Goal: Transaction & Acquisition: Obtain resource

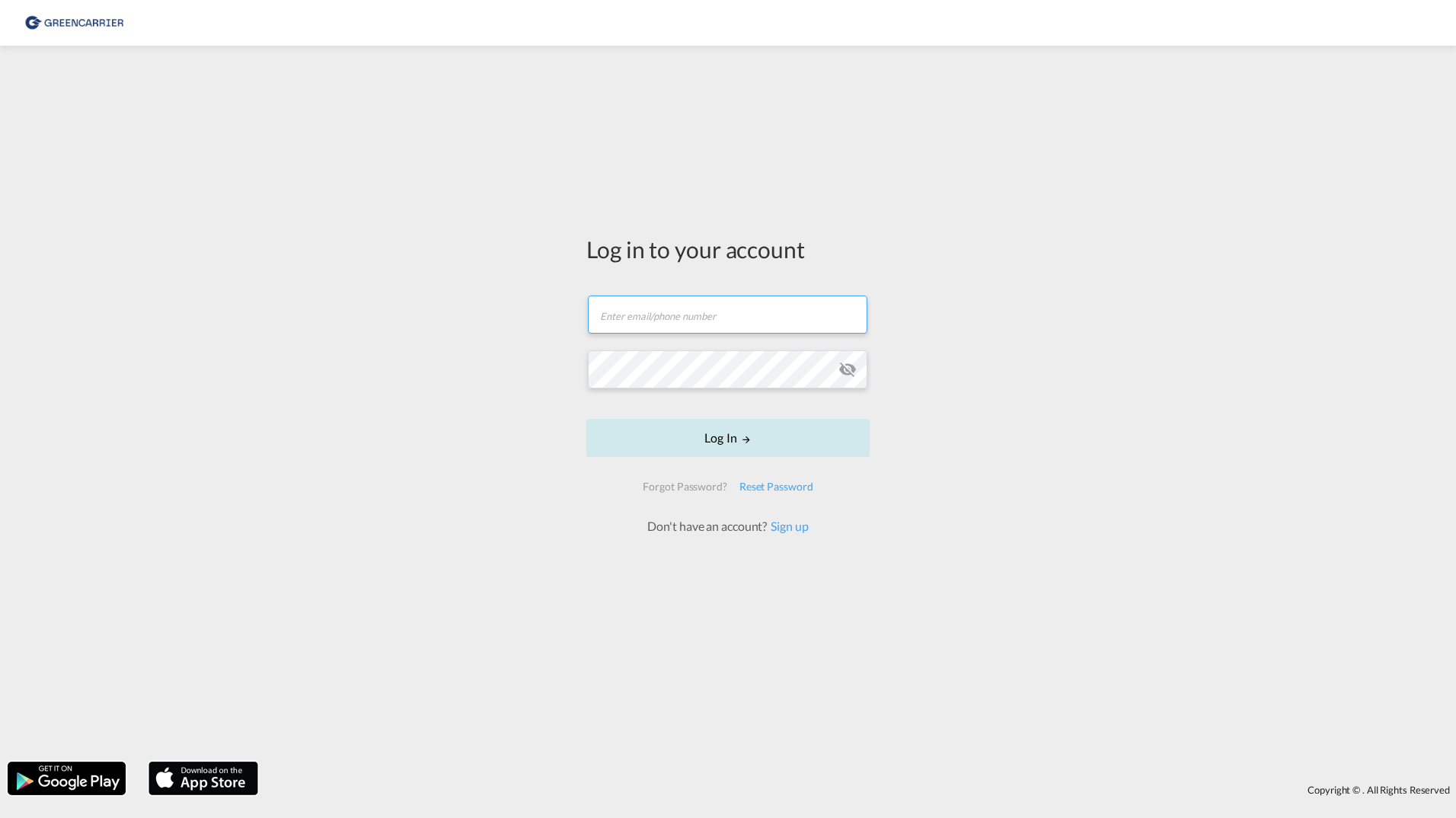
type input "filip.pehrsson@greencarrier.com"
click at [735, 430] on button "Log In" at bounding box center [728, 438] width 283 height 38
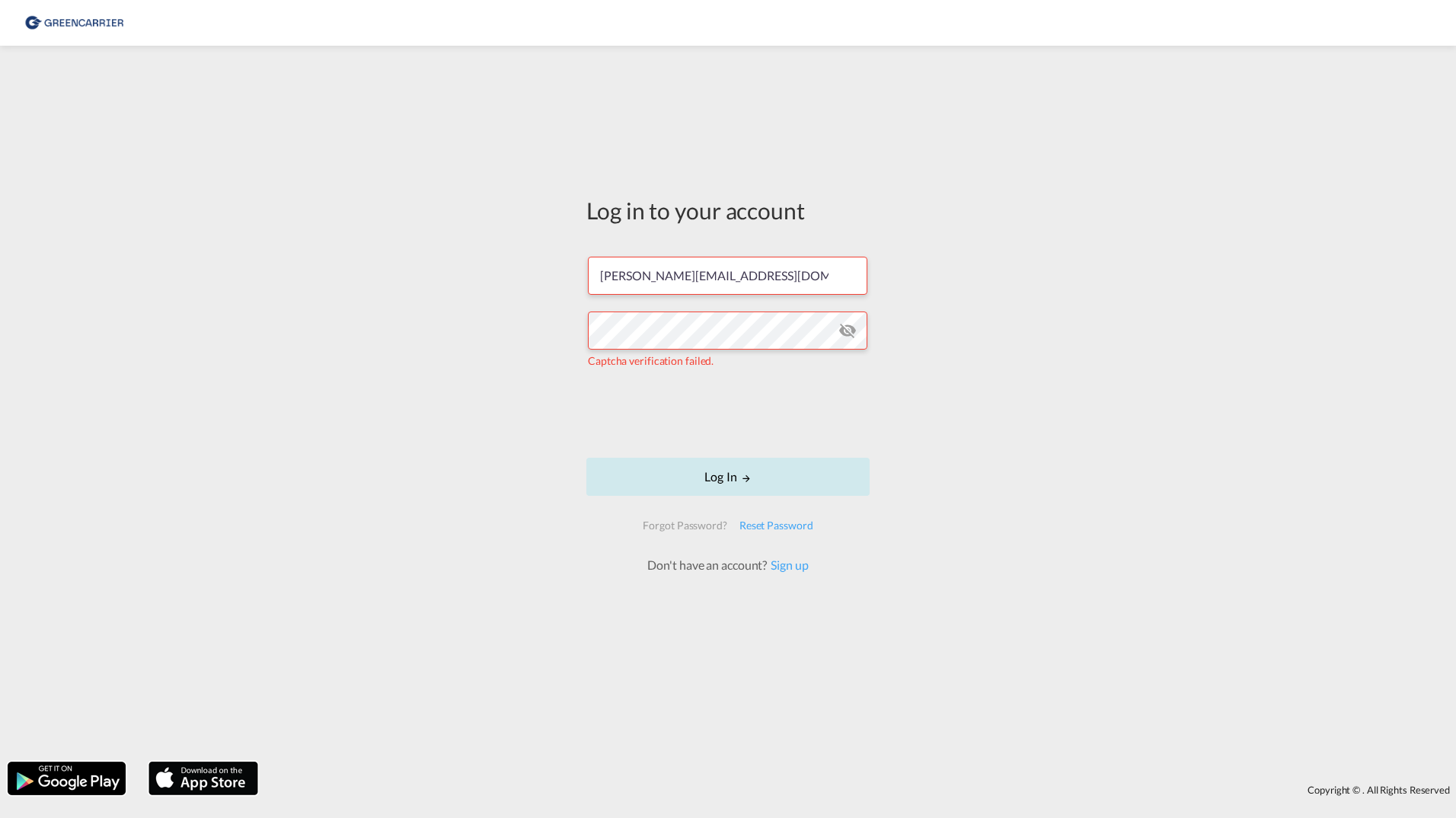
click at [693, 474] on button "Log In" at bounding box center [728, 476] width 283 height 38
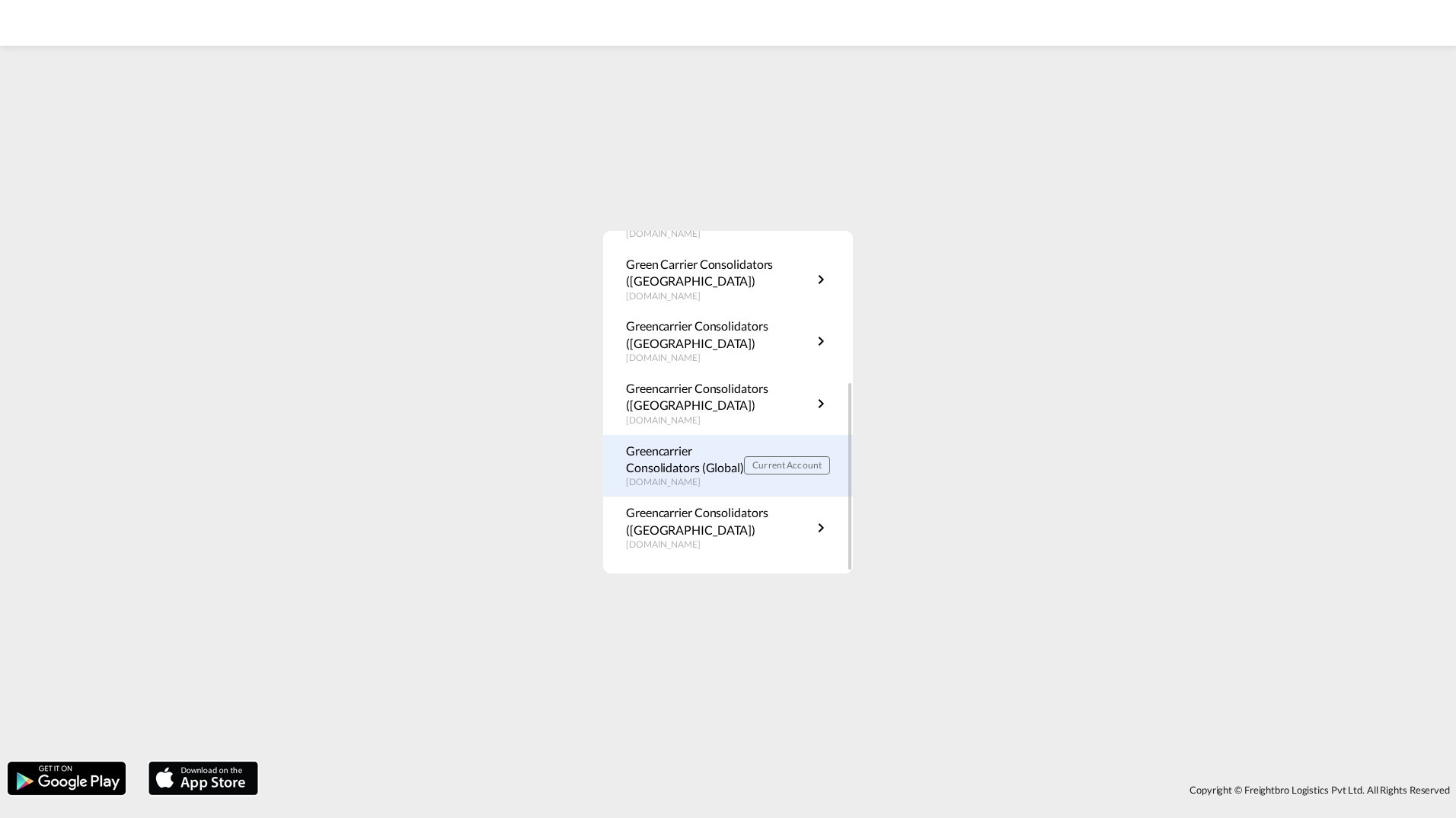
scroll to position [275, 0]
click at [711, 466] on p "Greencarrier Consolidators (Global)" at bounding box center [685, 458] width 118 height 34
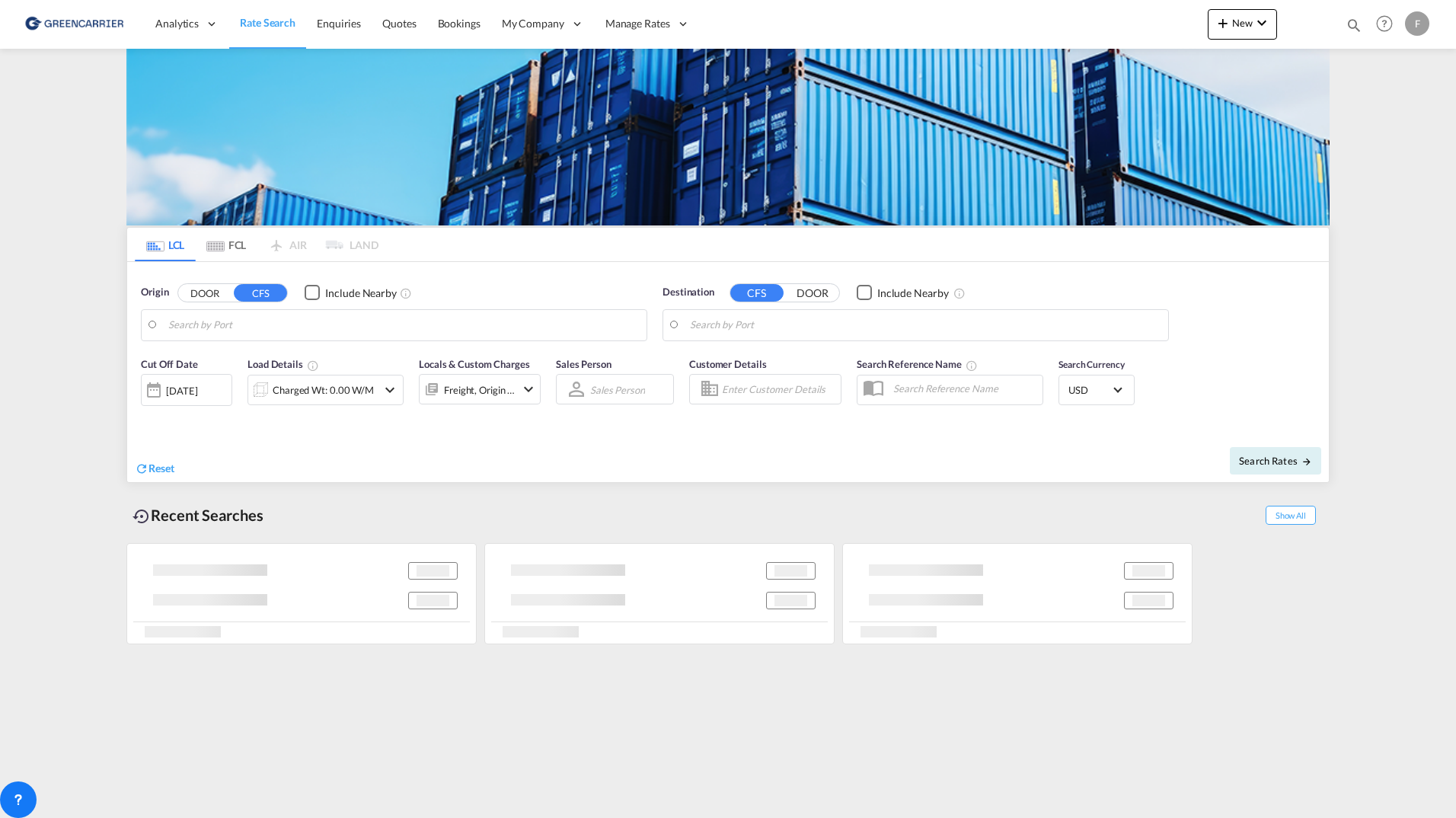
type input "[GEOGRAPHIC_DATA], HKHKG"
type input "[GEOGRAPHIC_DATA], [GEOGRAPHIC_DATA]"
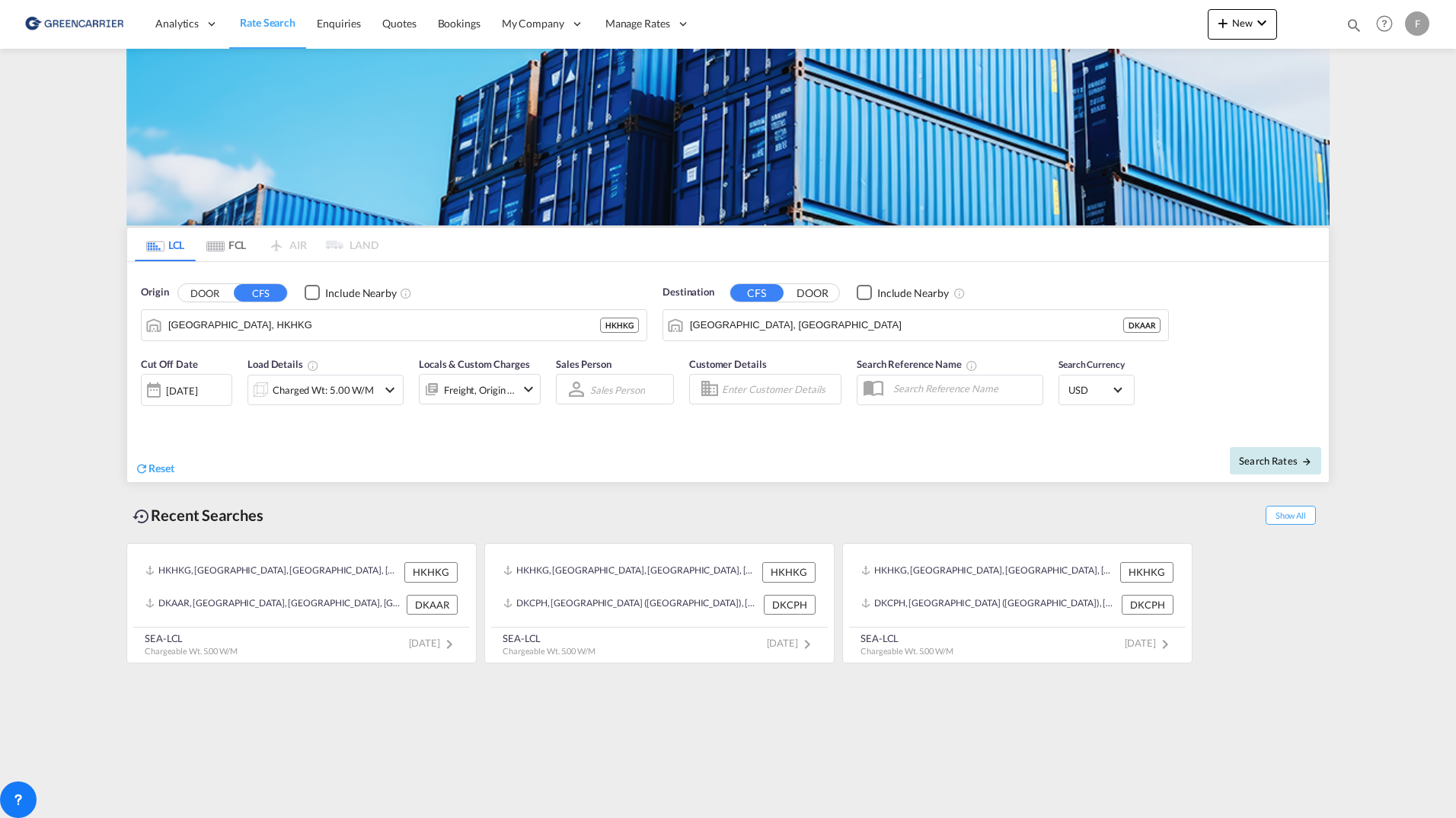
click at [1247, 466] on button "Search Rates" at bounding box center [1275, 461] width 92 height 27
type input "HKHKG to DKAAR / [DATE]"
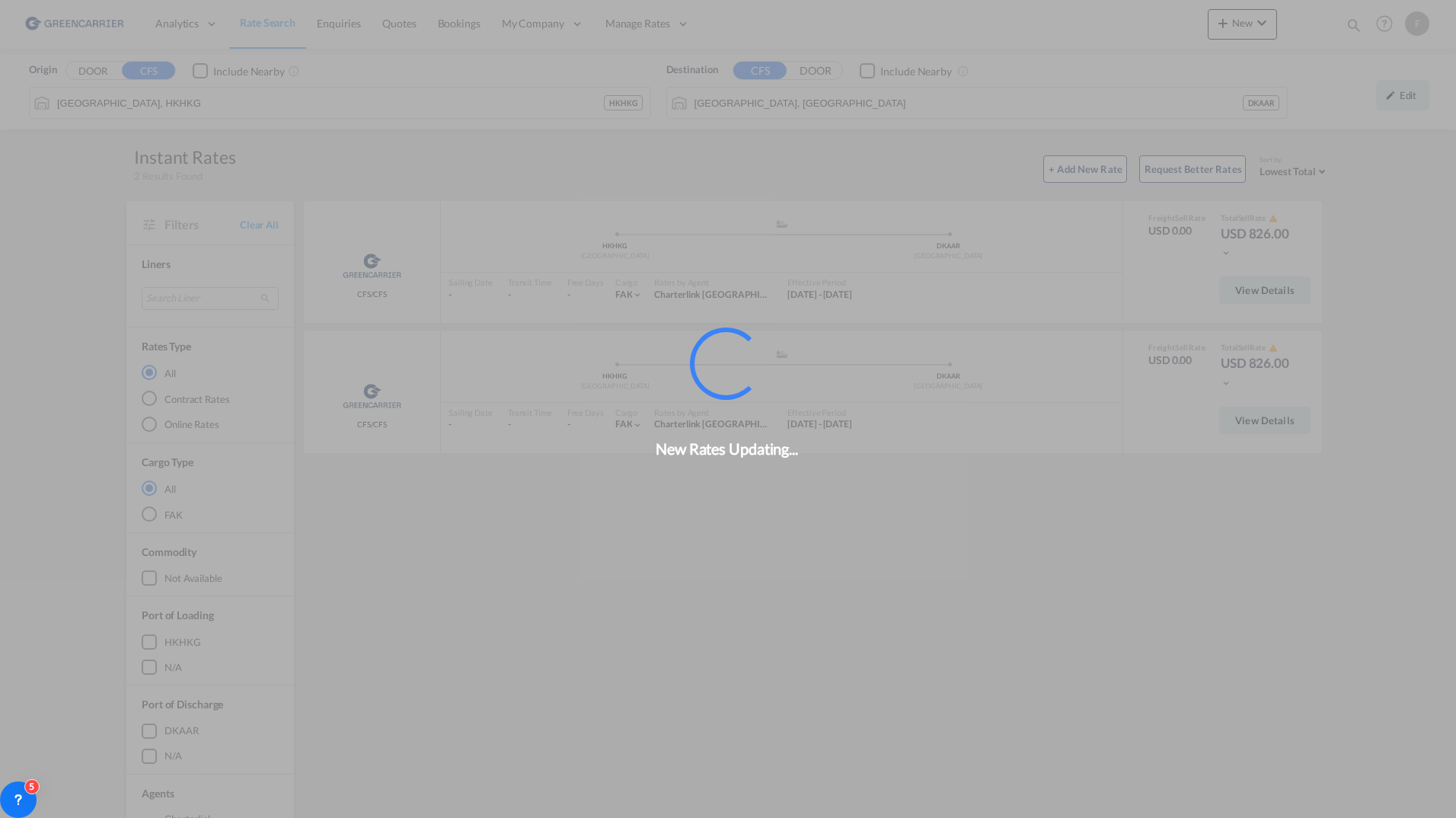
click at [864, 565] on div "New Rates Updating..." at bounding box center [728, 409] width 1456 height 818
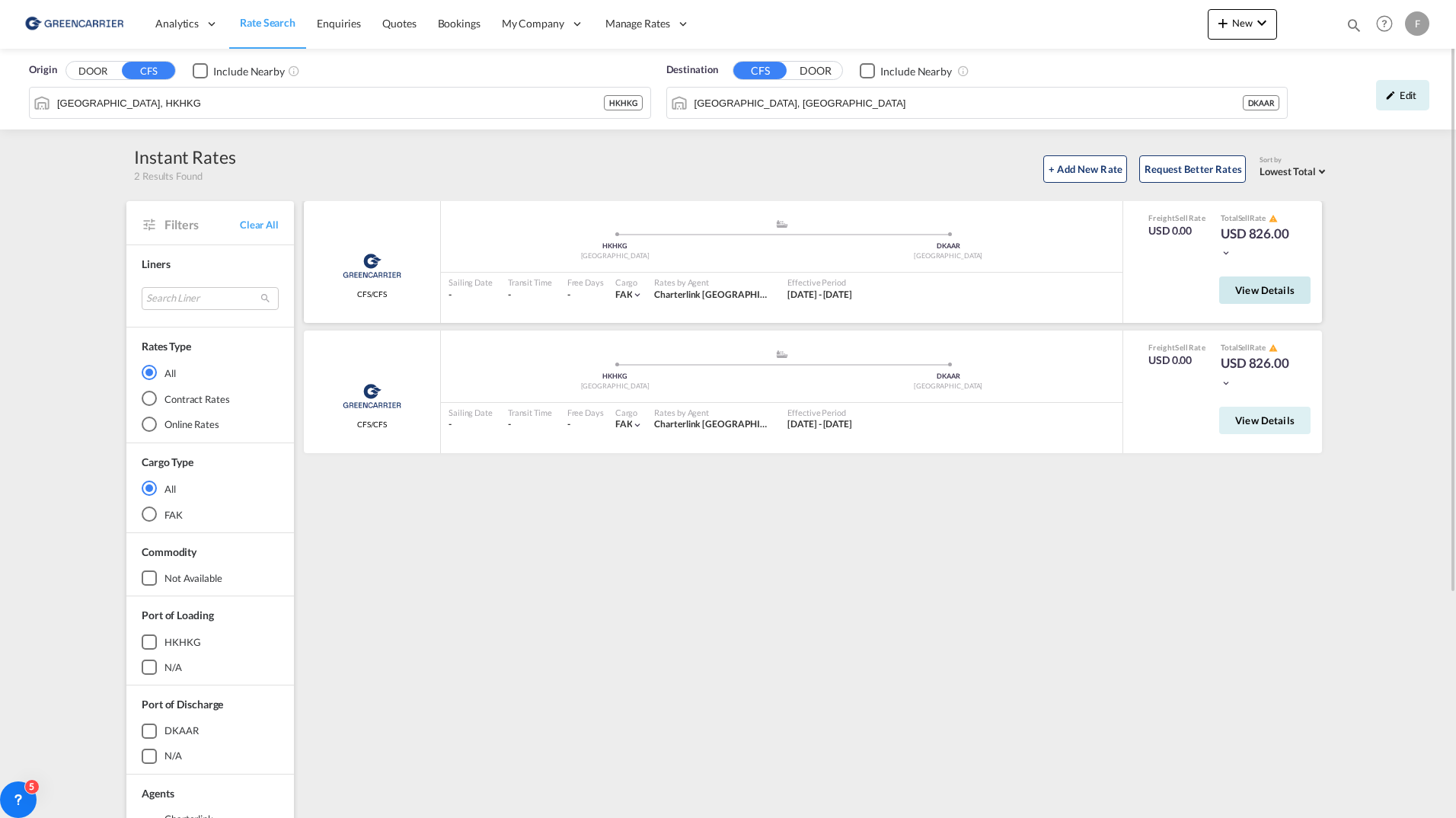
click at [1226, 289] on button "View Details" at bounding box center [1264, 290] width 92 height 27
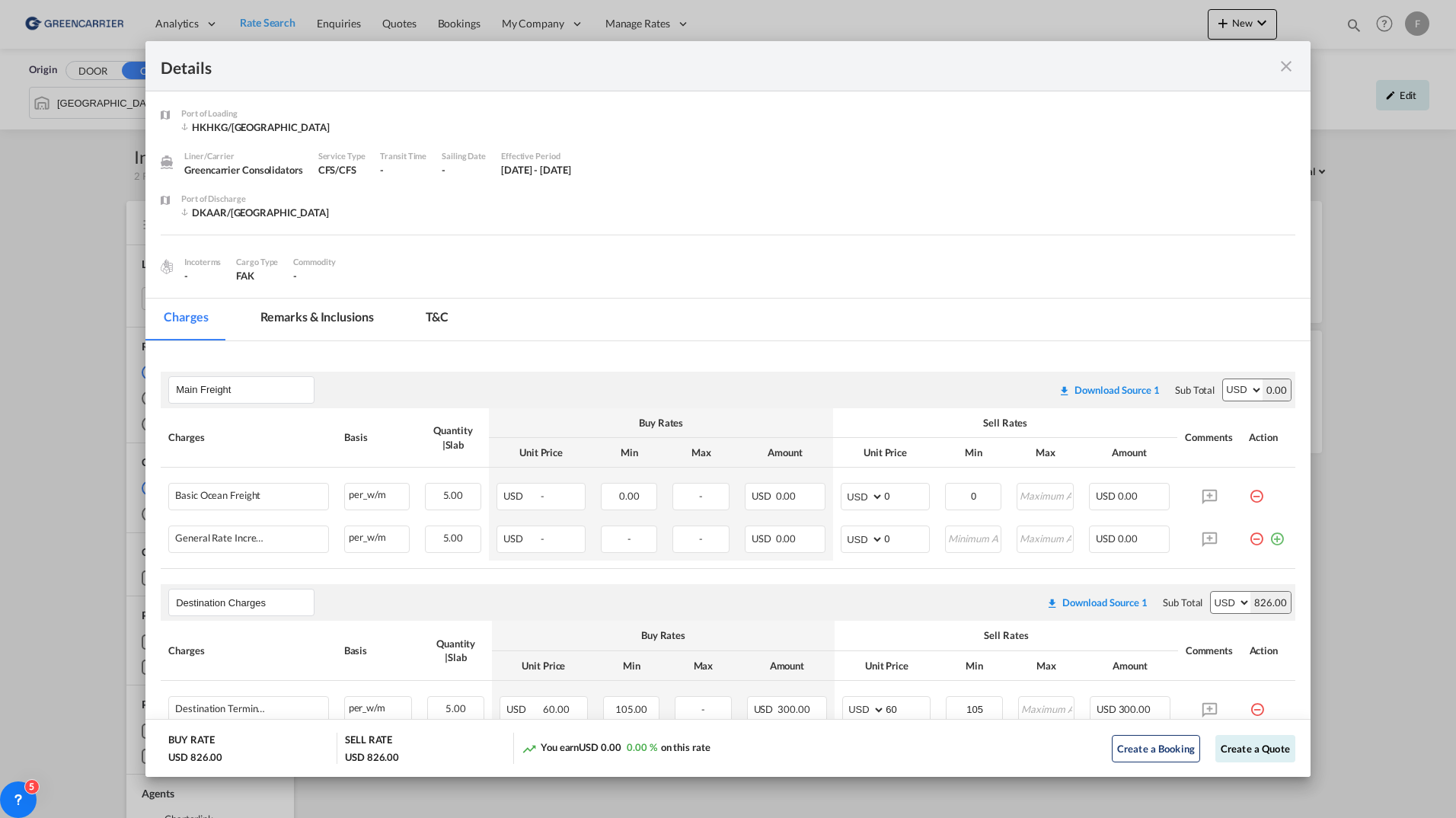
click at [1284, 67] on md-icon "icon-close fg-AAA8AD m-0 cursor" at bounding box center [1286, 67] width 18 height 18
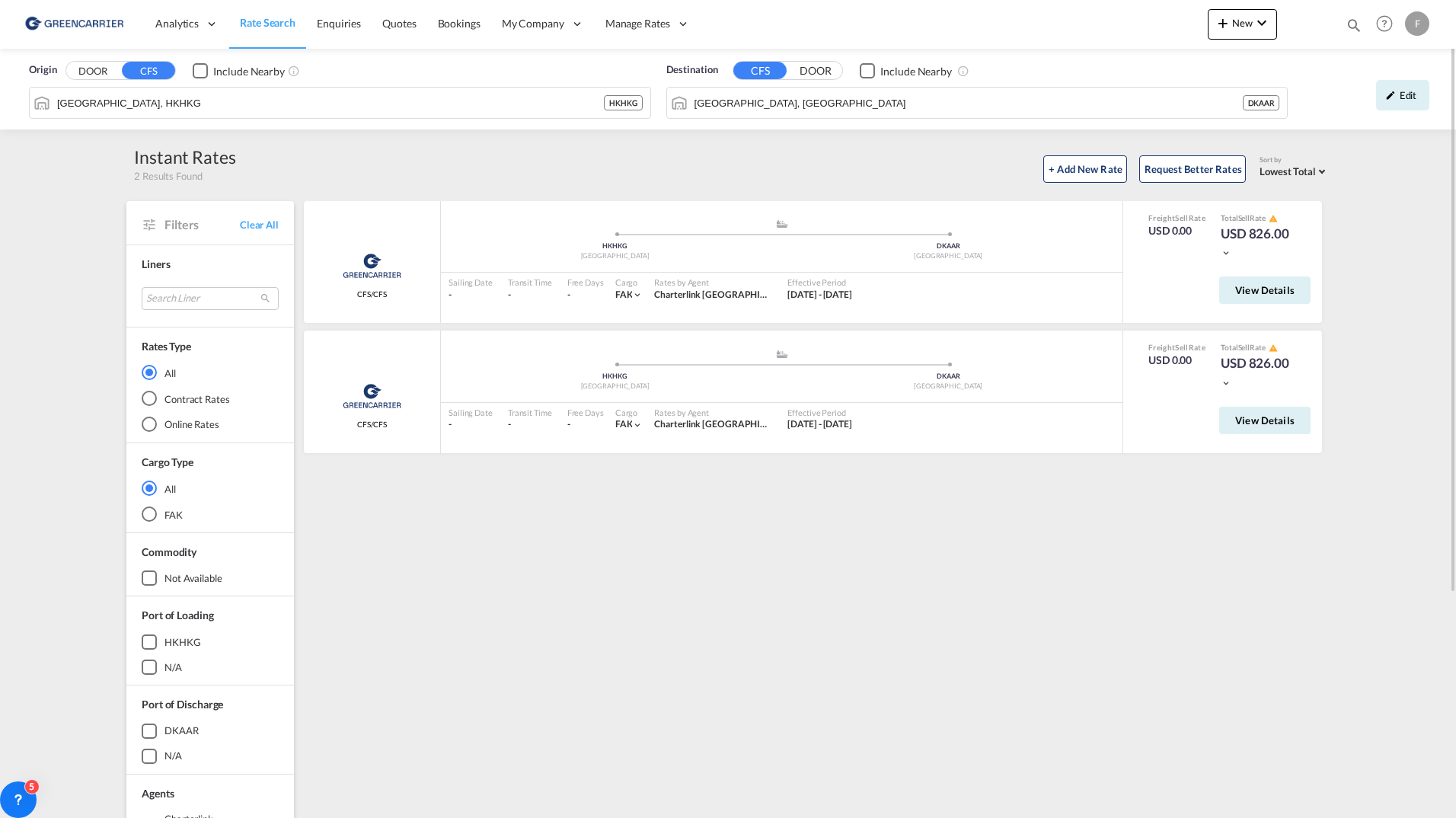
click at [808, 67] on button "DOOR" at bounding box center [815, 71] width 53 height 17
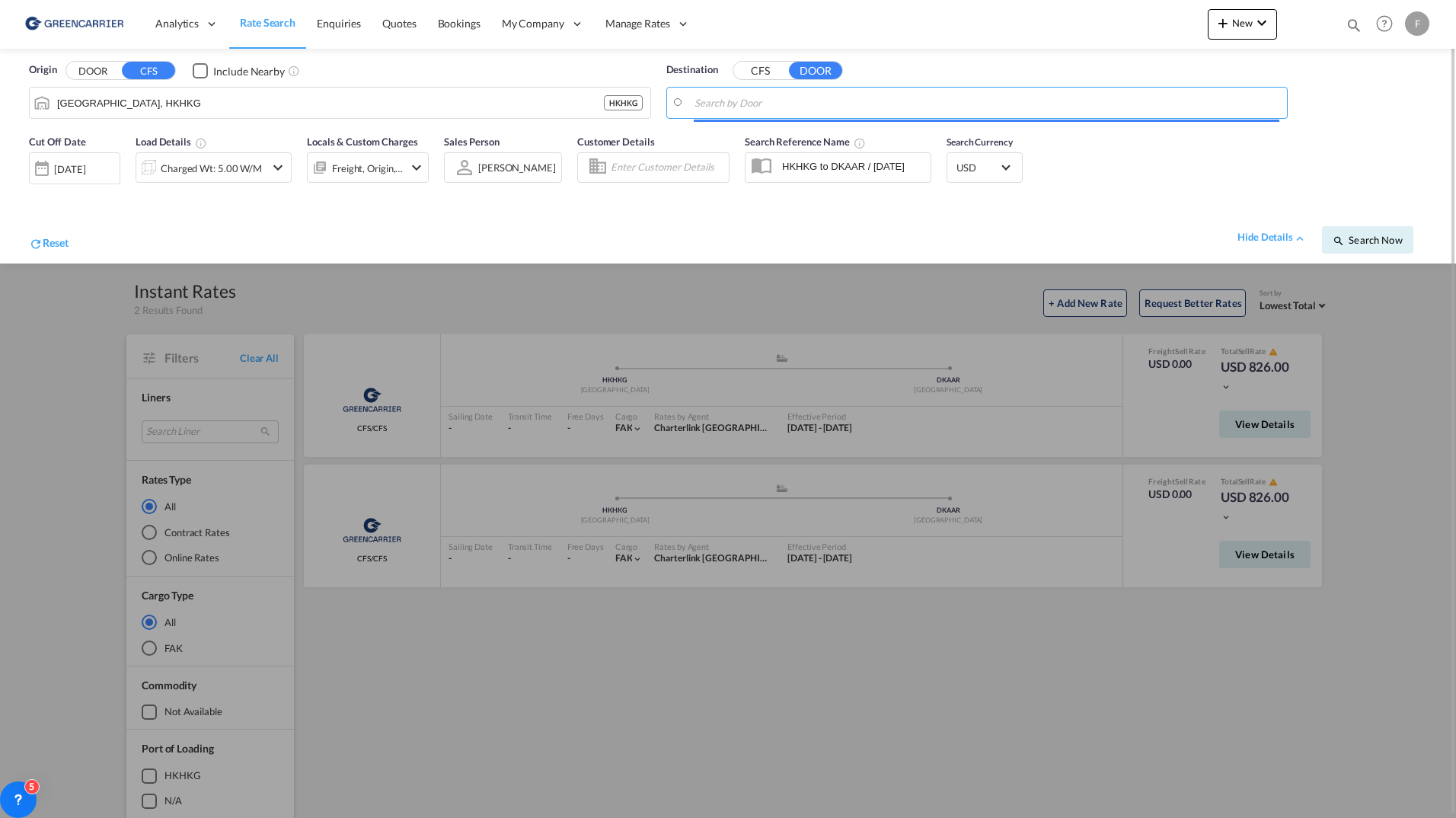
click at [784, 103] on body "Analytics Reports Dashboard Rate Search Enquiries Quotes Bookings" at bounding box center [728, 409] width 1456 height 818
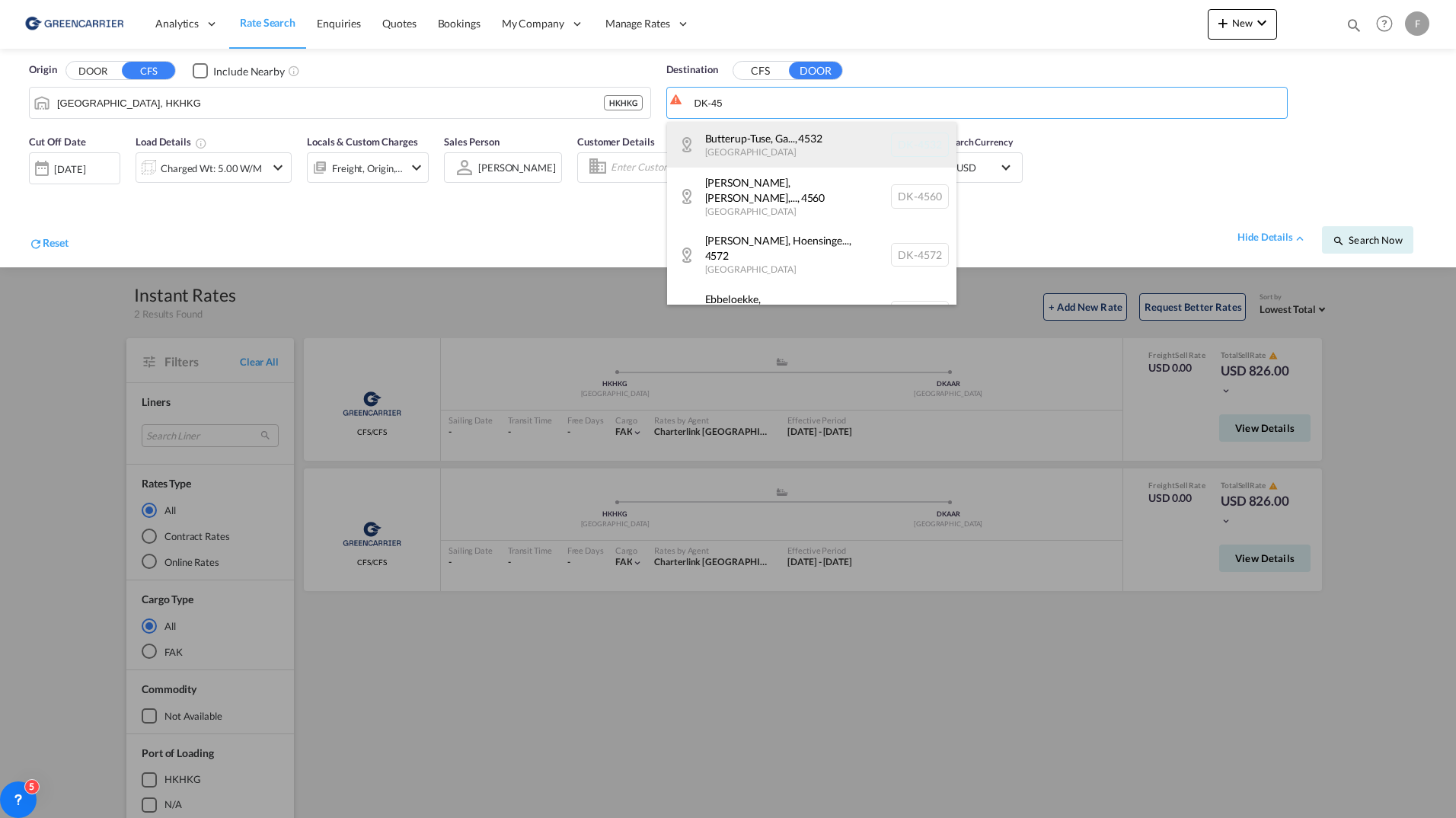
click at [790, 153] on div "Butterup-Tuse, [GEOGRAPHIC_DATA]... , 4532 [GEOGRAPHIC_DATA] [GEOGRAPHIC_DATA]-…" at bounding box center [811, 144] width 289 height 46
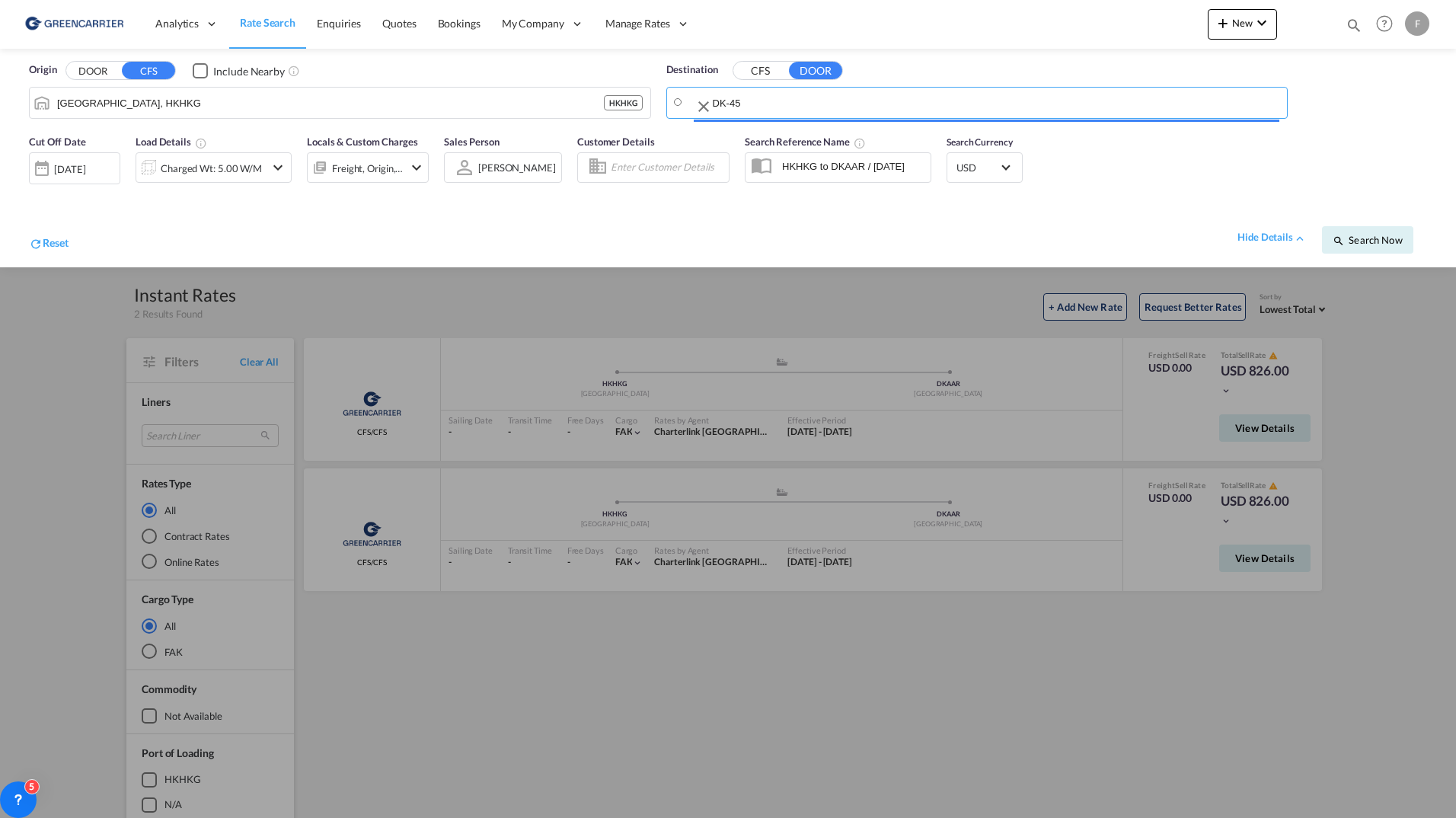
type input "DK-4532, Butterup-[GEOGRAPHIC_DATA], [PERSON_NAME] Hagested, [GEOGRAPHIC_DATA],…"
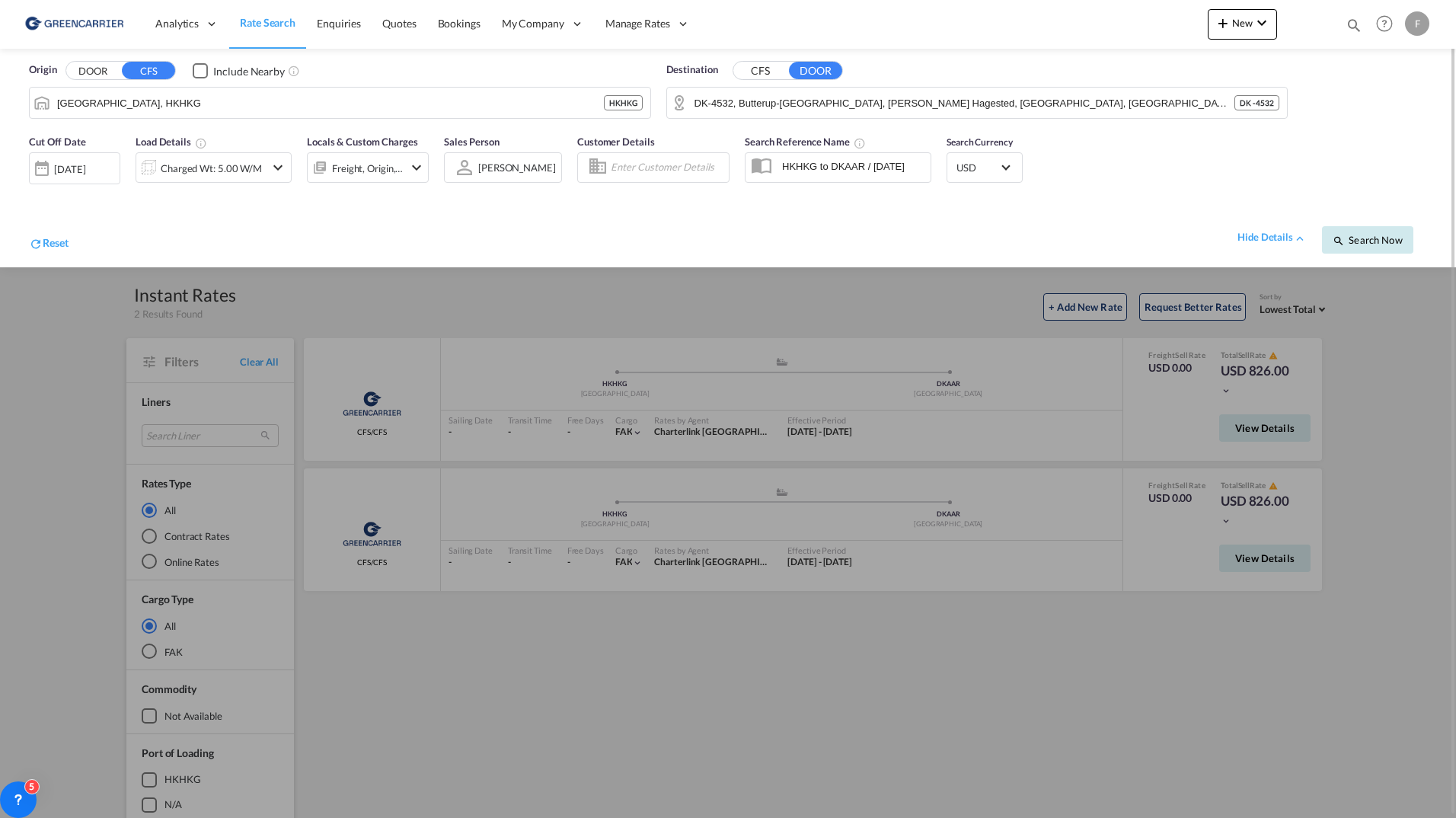
click at [1372, 240] on span "Search Now" at bounding box center [1367, 240] width 69 height 12
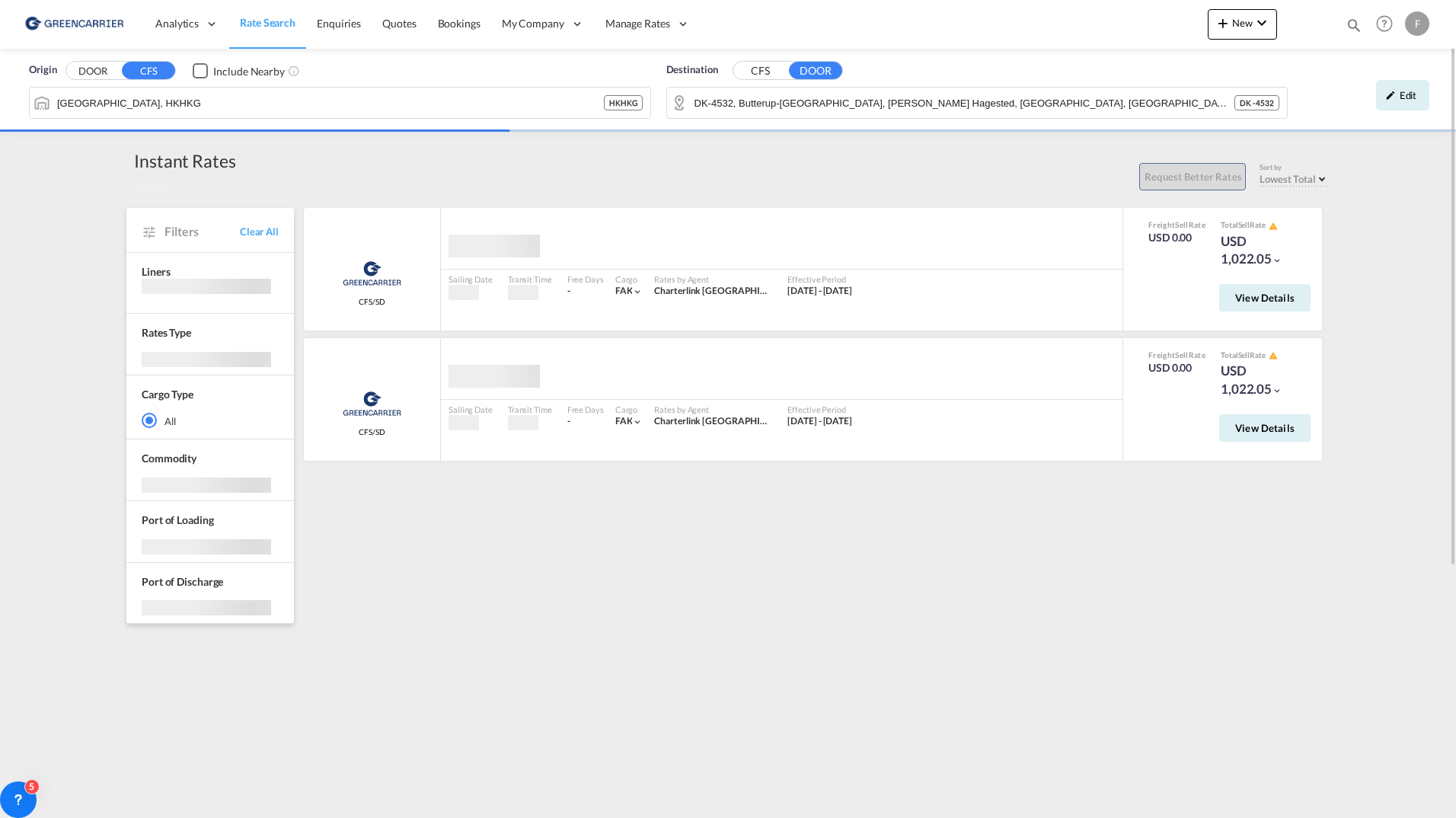
click at [1411, 400] on div "Origin DOOR CFS Include Nearby [GEOGRAPHIC_DATA], HKHKG HKHKG Destination CFS D…" at bounding box center [728, 616] width 1456 height 1133
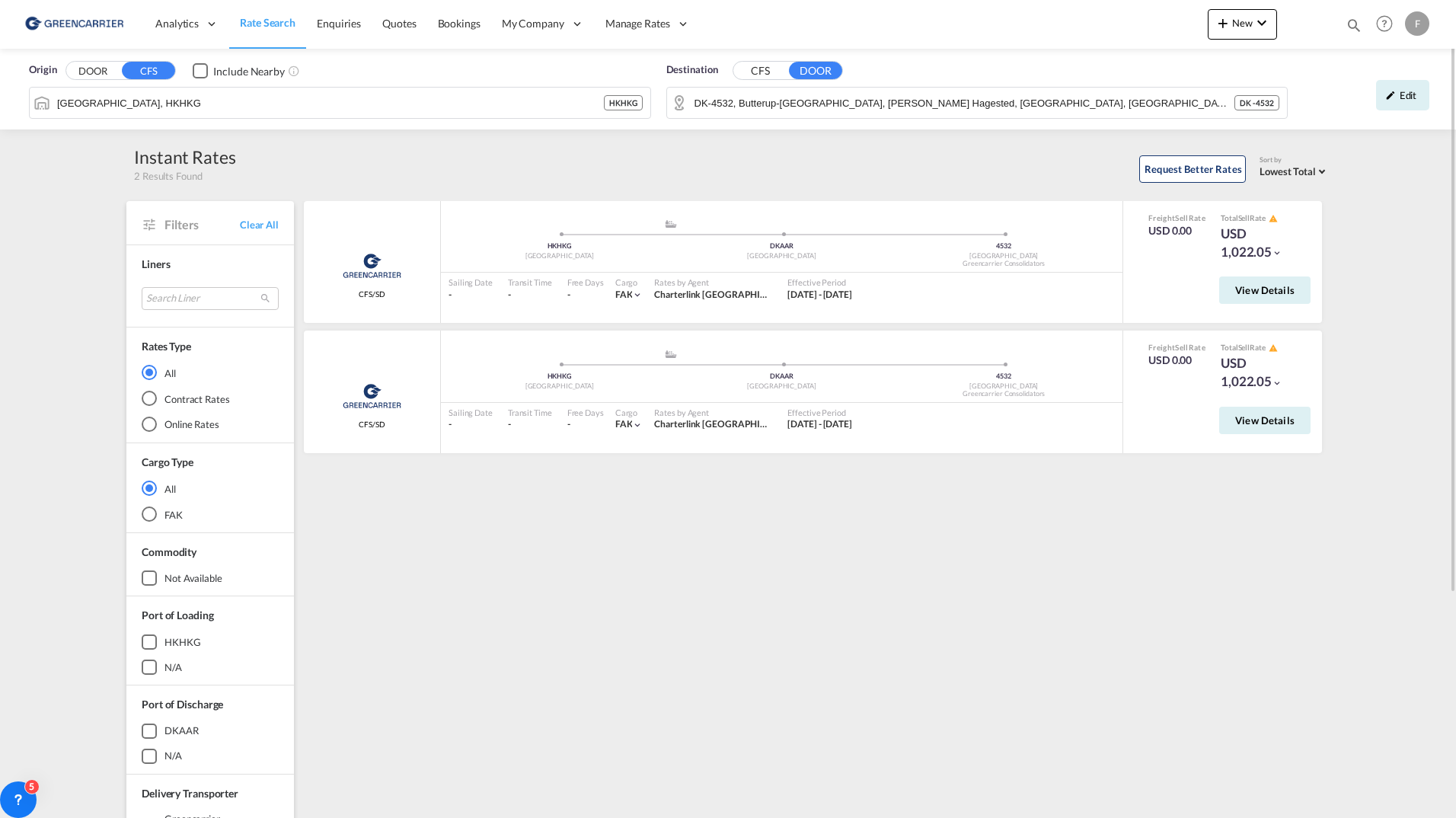
click at [787, 749] on div "Greencarrier Consolidators CFS/SD added by you .a{fill:#aaa8ad;} .a{fill:#aaa8a…" at bounding box center [815, 657] width 1028 height 914
click at [1231, 288] on button "View Details" at bounding box center [1264, 290] width 92 height 27
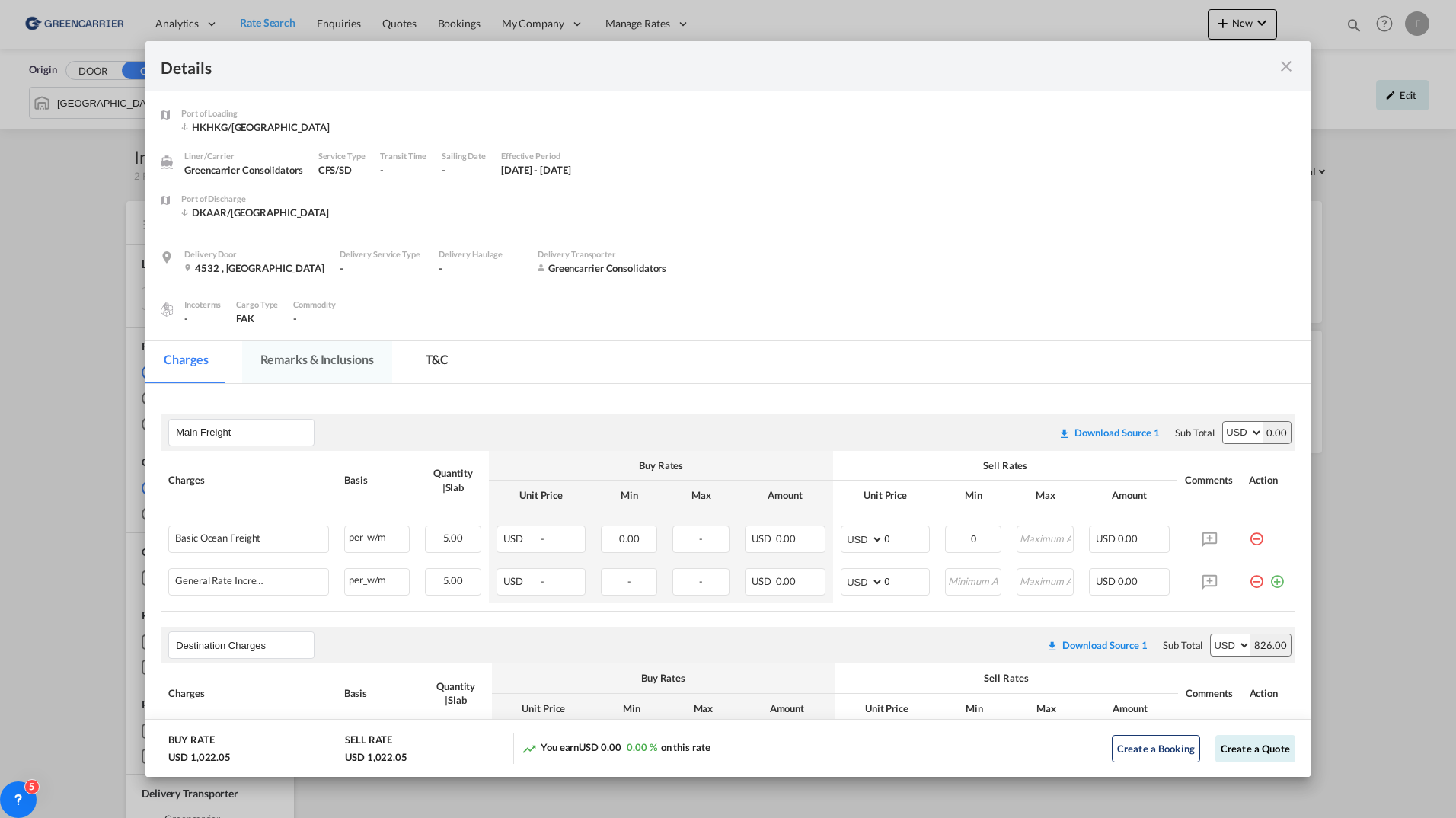
click at [371, 362] on md-tab-item "Remarks & Inclusions" at bounding box center [317, 362] width 150 height 42
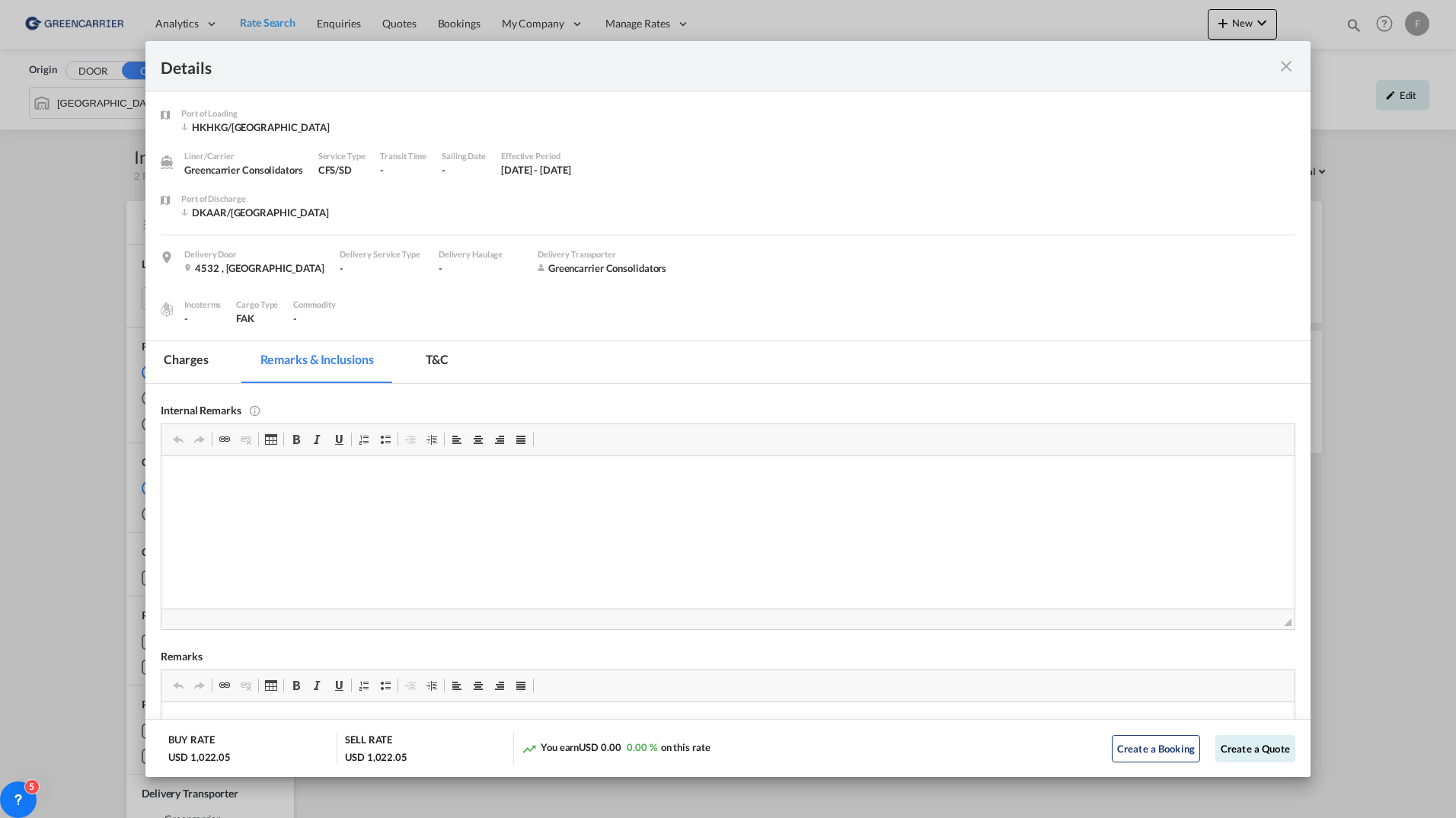
click at [421, 358] on md-tab-item "T&C" at bounding box center [437, 362] width 60 height 42
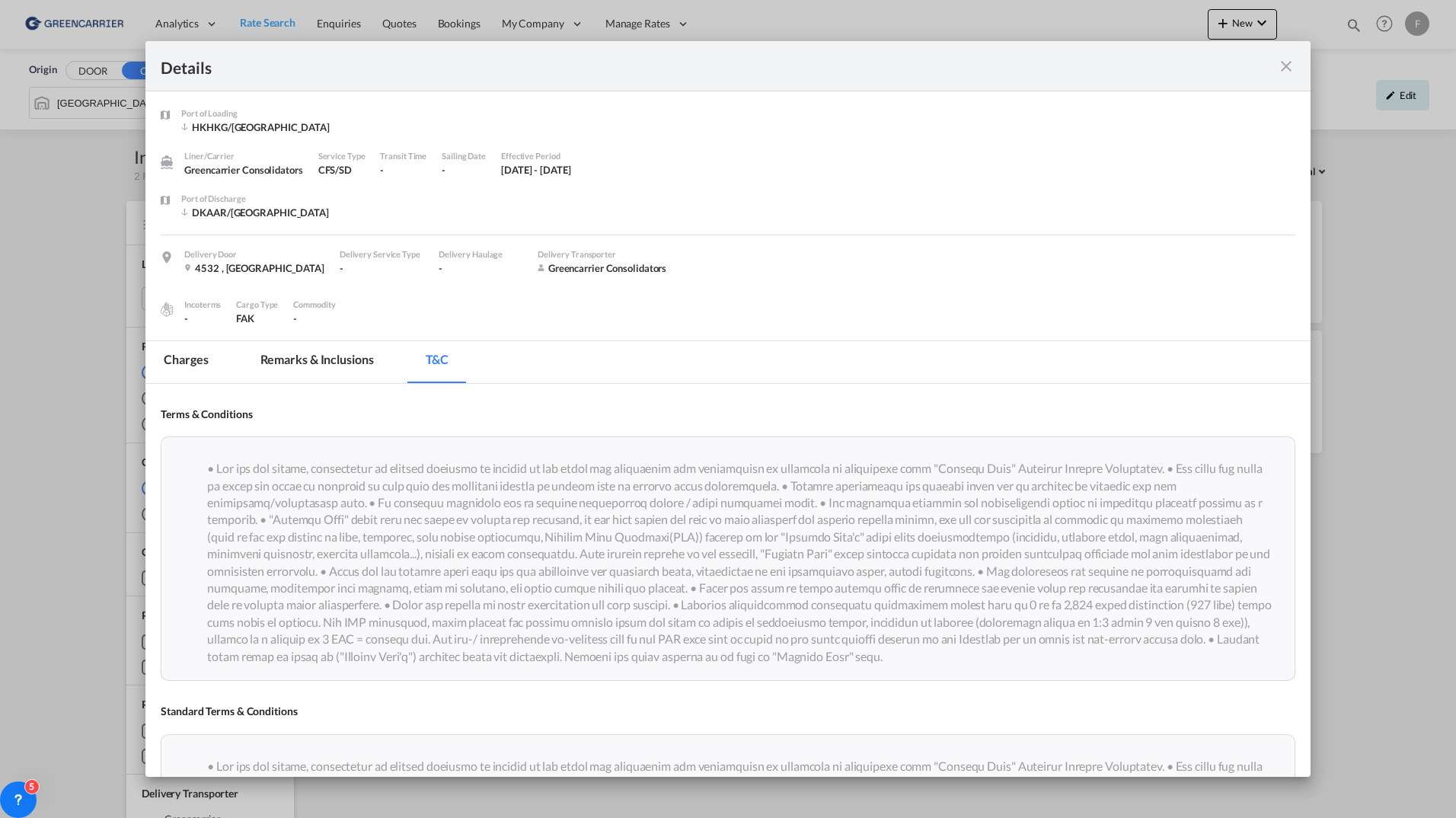
click at [200, 358] on md-tab-item "Charges" at bounding box center [186, 362] width 81 height 42
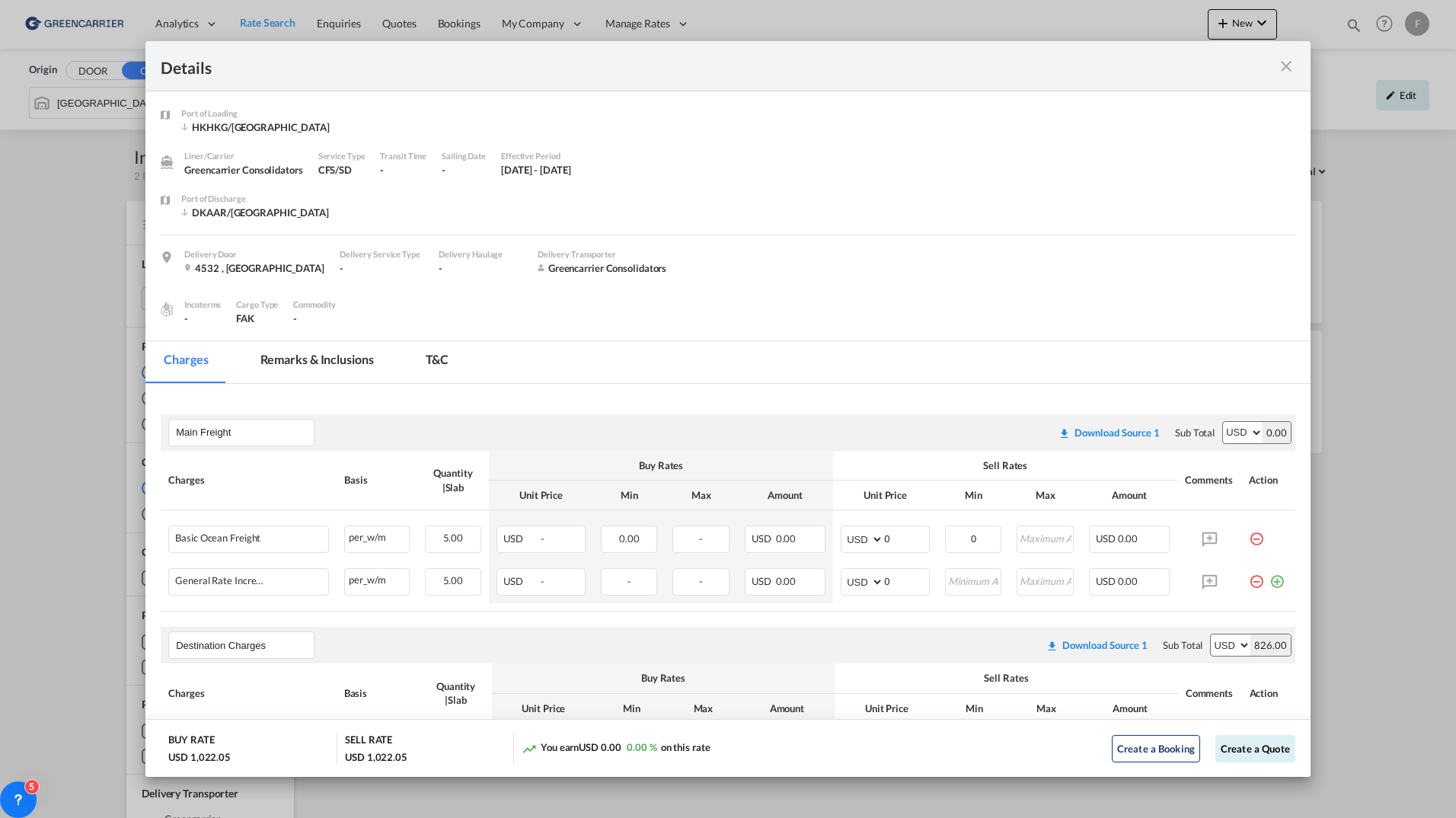
click at [1291, 60] on div "Details" at bounding box center [728, 66] width 1165 height 50
click at [1287, 67] on md-icon "icon-close fg-AAA8AD m-0 cursor" at bounding box center [1286, 67] width 18 height 18
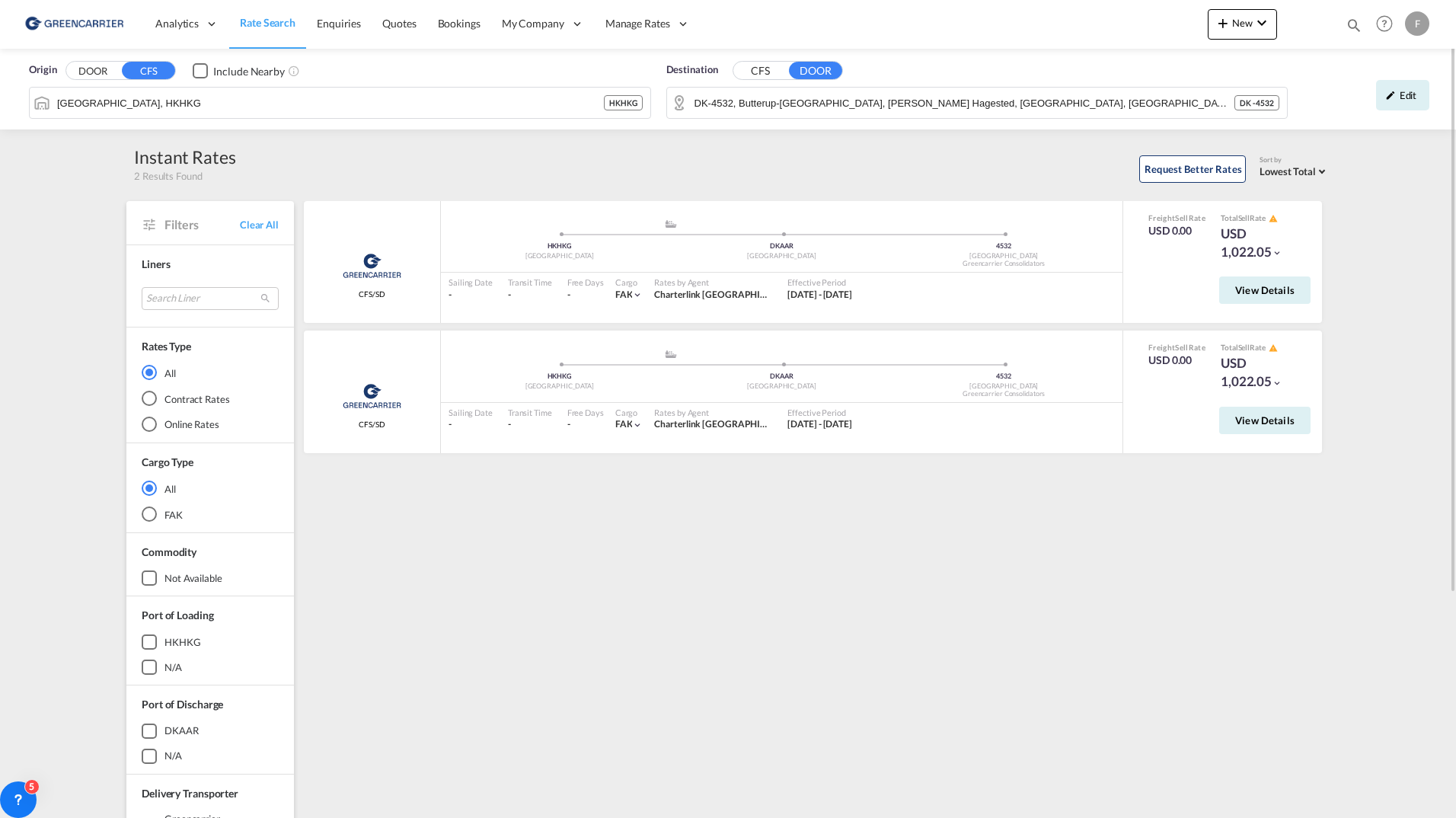
click at [783, 803] on div "Greencarrier Consolidators CFS/SD added by you .a{fill:#aaa8ad;} .a{fill:#aaa8a…" at bounding box center [815, 657] width 1028 height 914
drag, startPoint x: 800, startPoint y: 694, endPoint x: 752, endPoint y: 491, distance: 208.6
click at [800, 694] on div "Greencarrier Consolidators CFS/SD added by you .a{fill:#aaa8ad;} .a{fill:#aaa8a…" at bounding box center [815, 657] width 1028 height 914
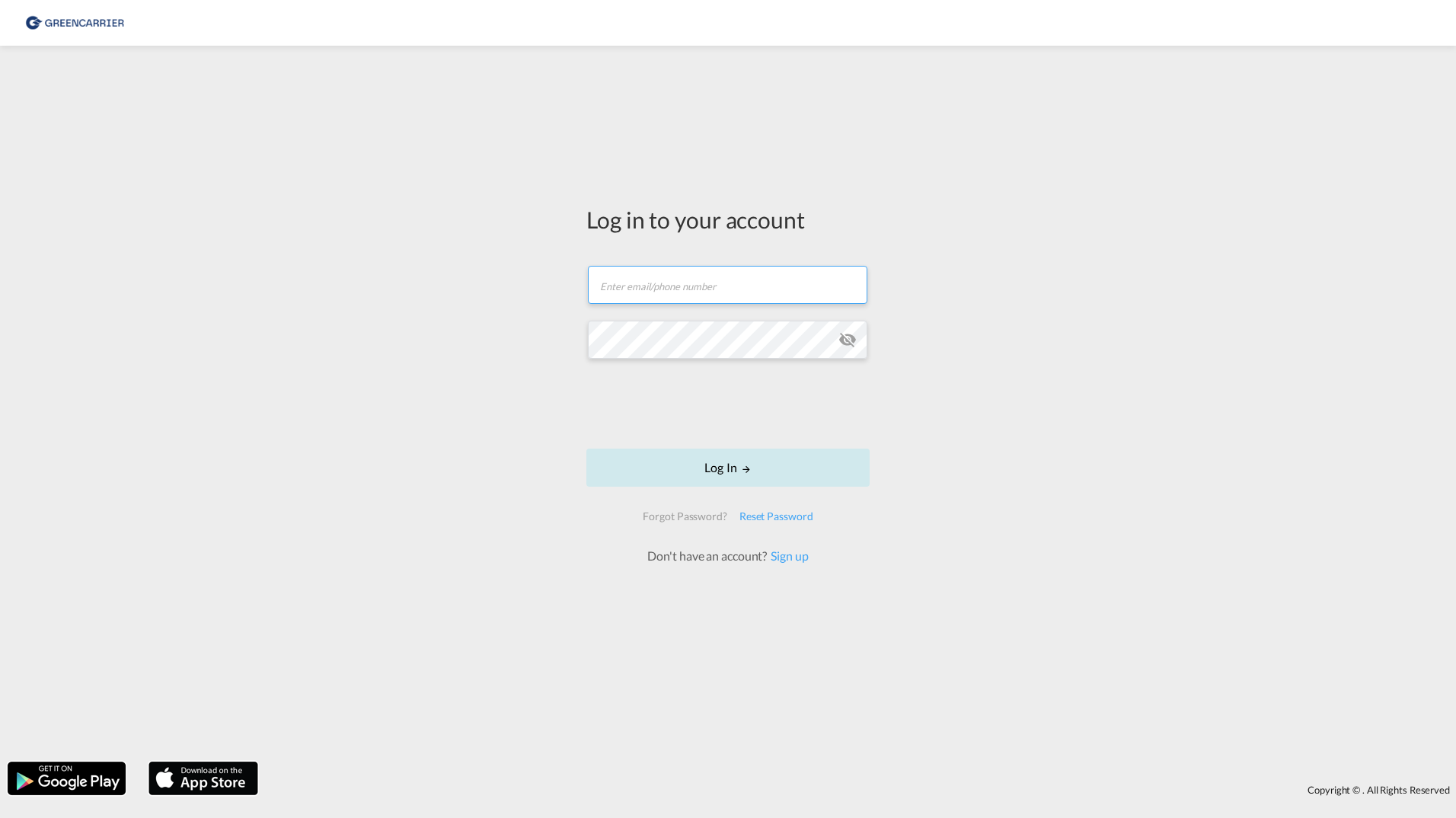
type input "filip.pehrsson@greencarrier.com"
click at [680, 463] on button "Log In" at bounding box center [728, 467] width 283 height 38
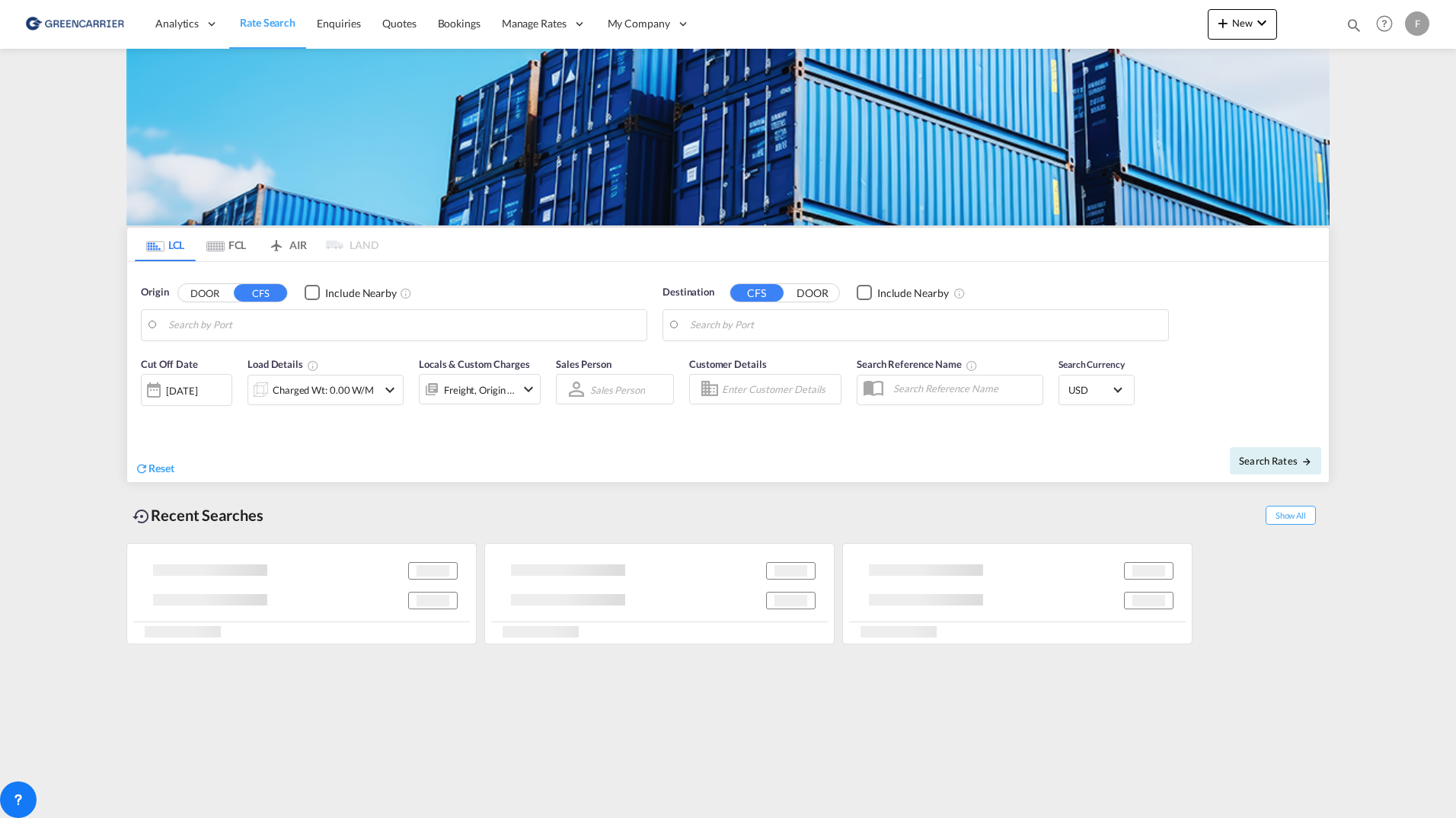
type input "DK-2880, Bagsværd, Gladsaxe, Hareskov"
type input "Santos, BRSSZ"
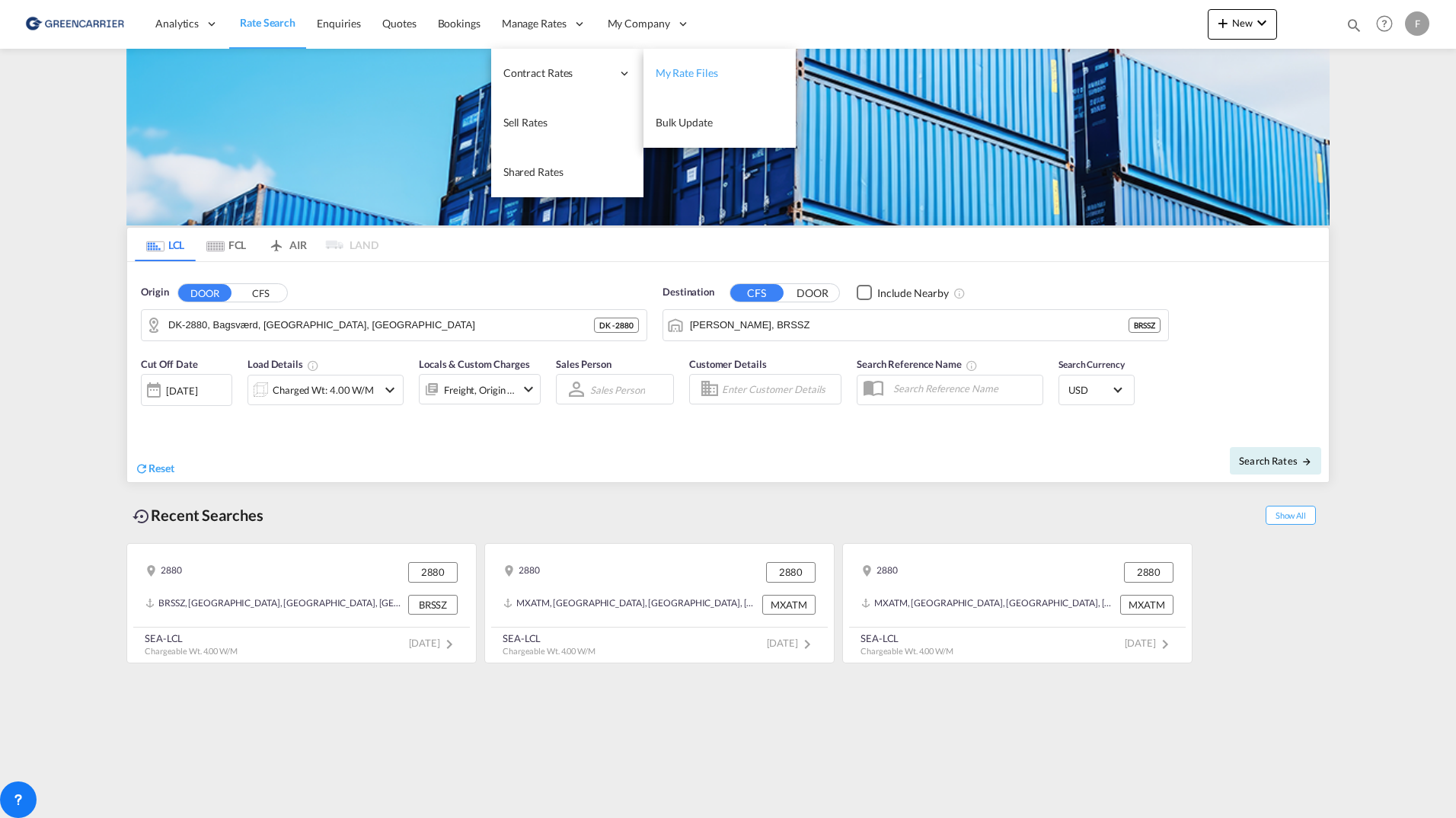
click at [740, 67] on link "My Rate Files" at bounding box center [719, 73] width 152 height 49
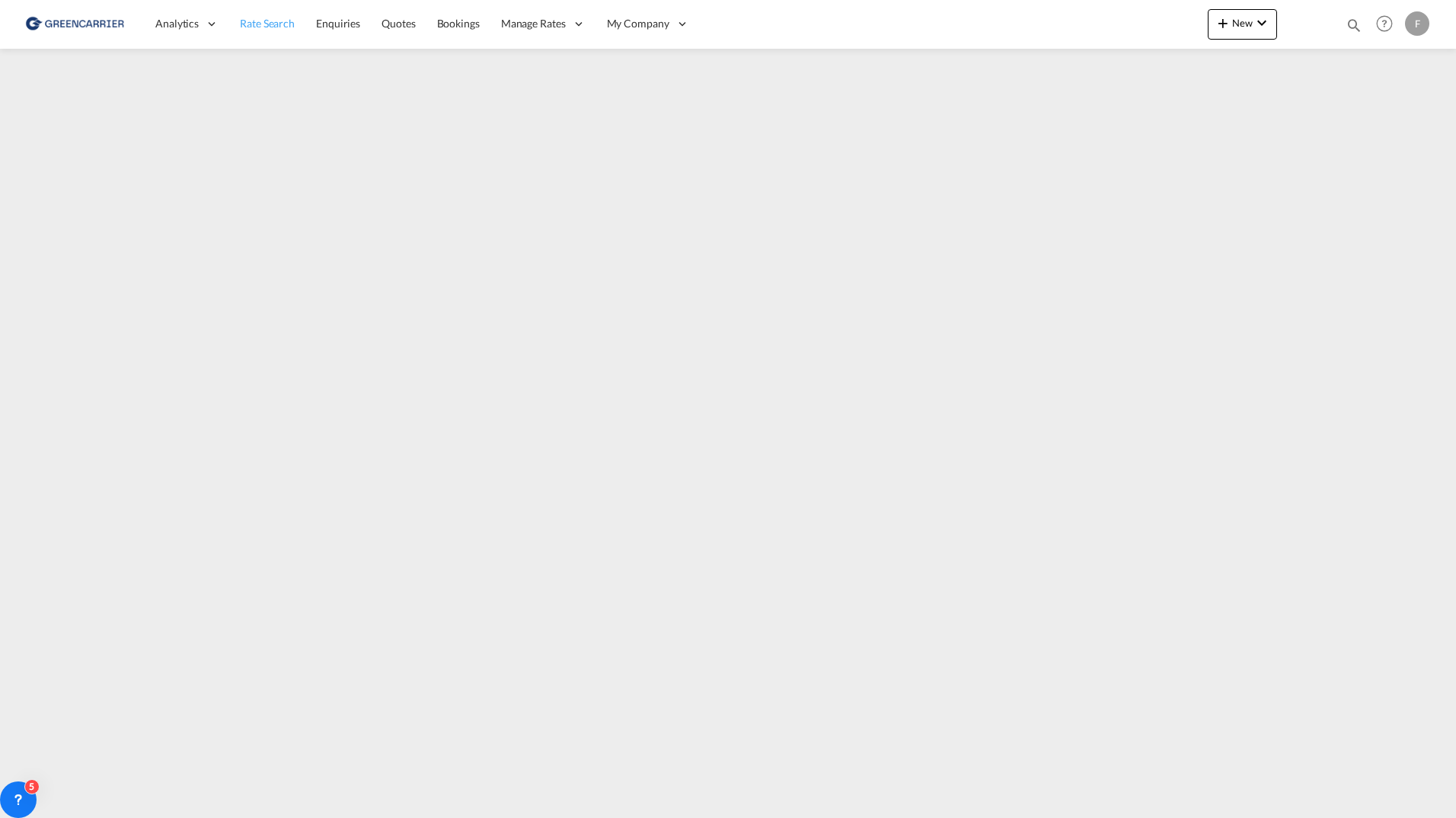
click at [272, 18] on span "Rate Search" at bounding box center [267, 23] width 55 height 13
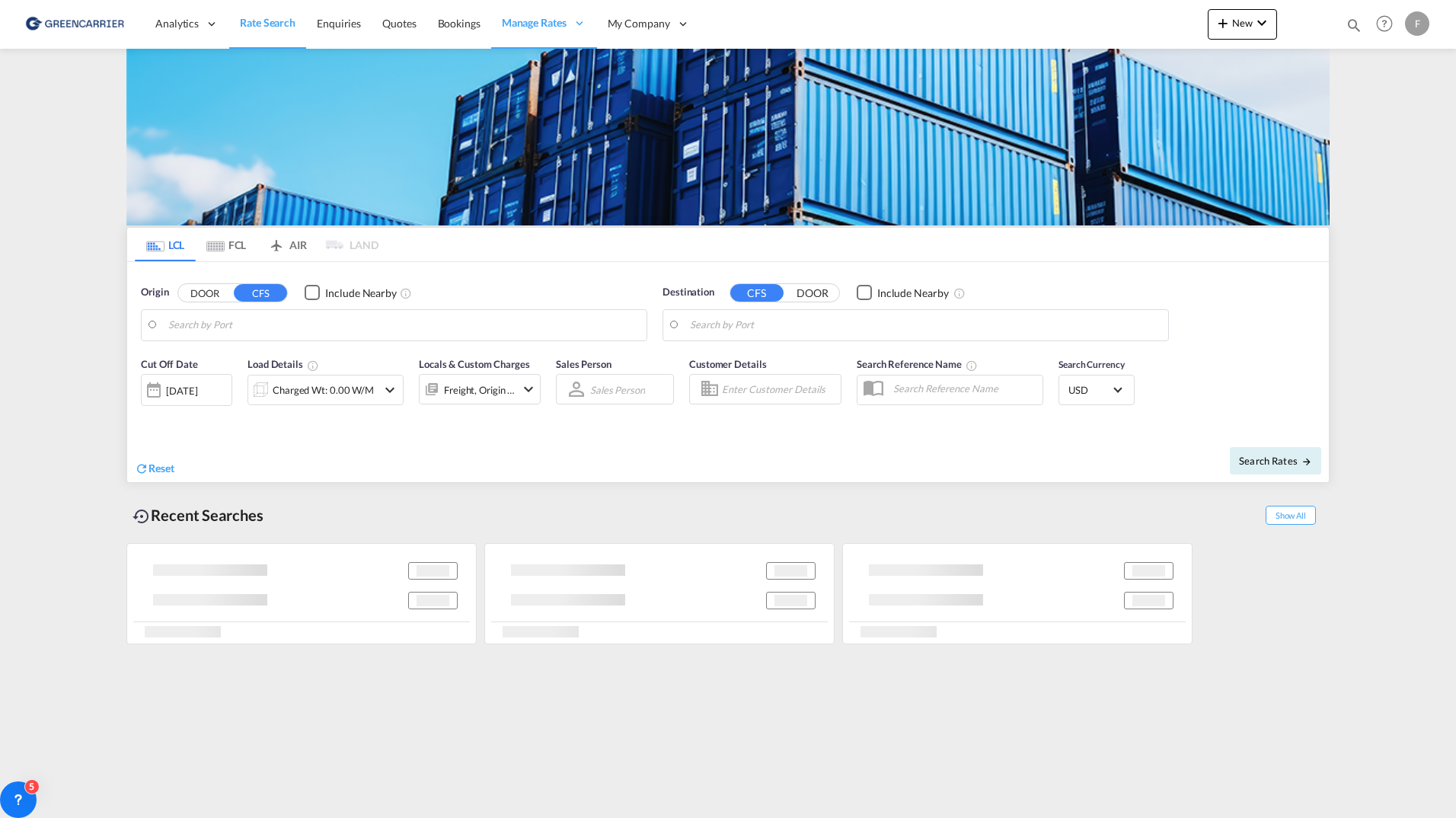
type input "DK-2880, Bagsværd, Gladsaxe, Hareskov"
type input "Santos, BRSSZ"
click at [257, 331] on input "DK-2880, Bagsværd, Gladsaxe, Hareskov" at bounding box center [403, 325] width 471 height 22
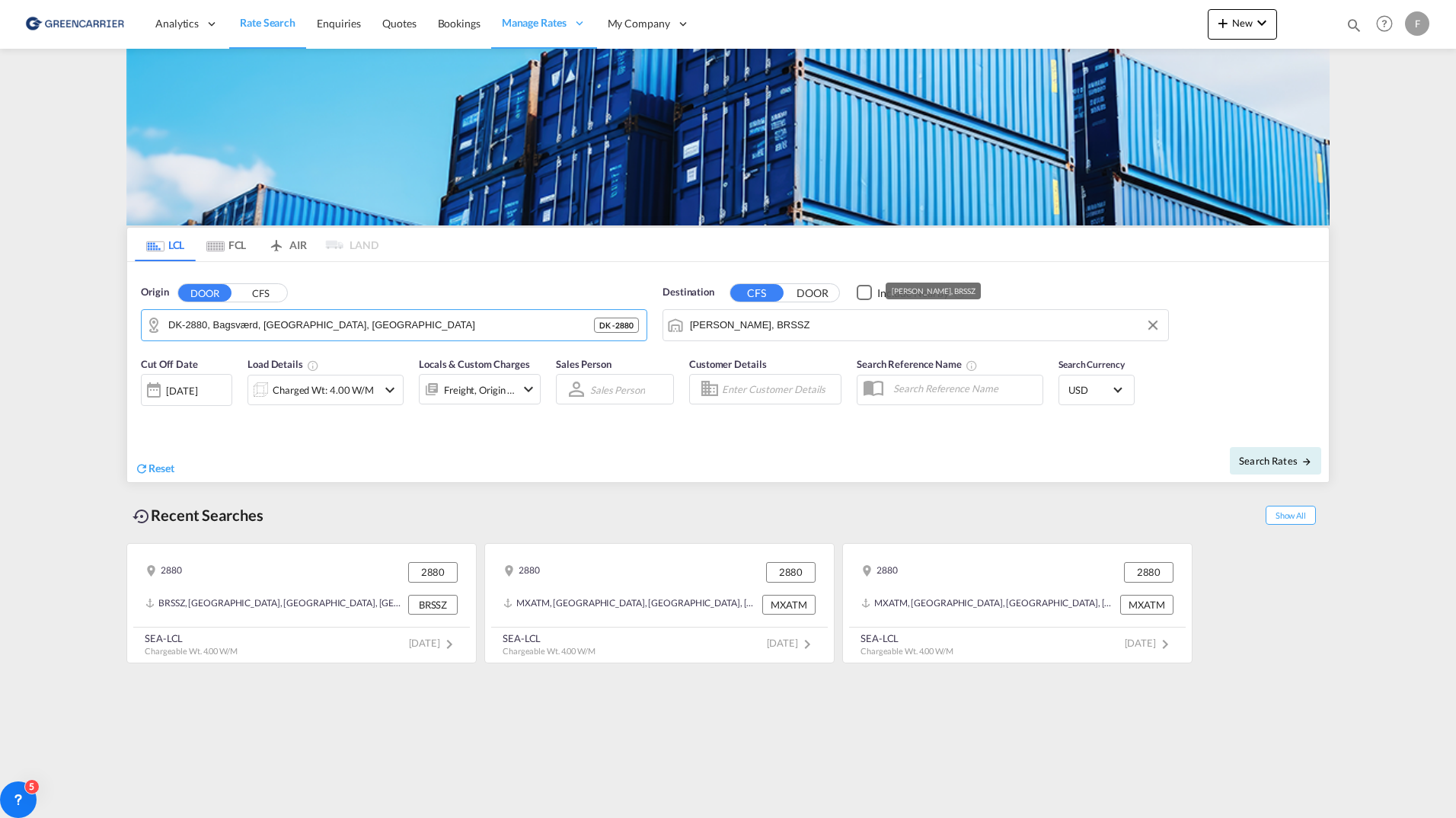
click at [782, 323] on input "Santos, BRSSZ" at bounding box center [925, 325] width 471 height 22
click at [804, 294] on button "DOOR" at bounding box center [812, 292] width 53 height 17
click at [262, 289] on button "CFS" at bounding box center [261, 292] width 53 height 17
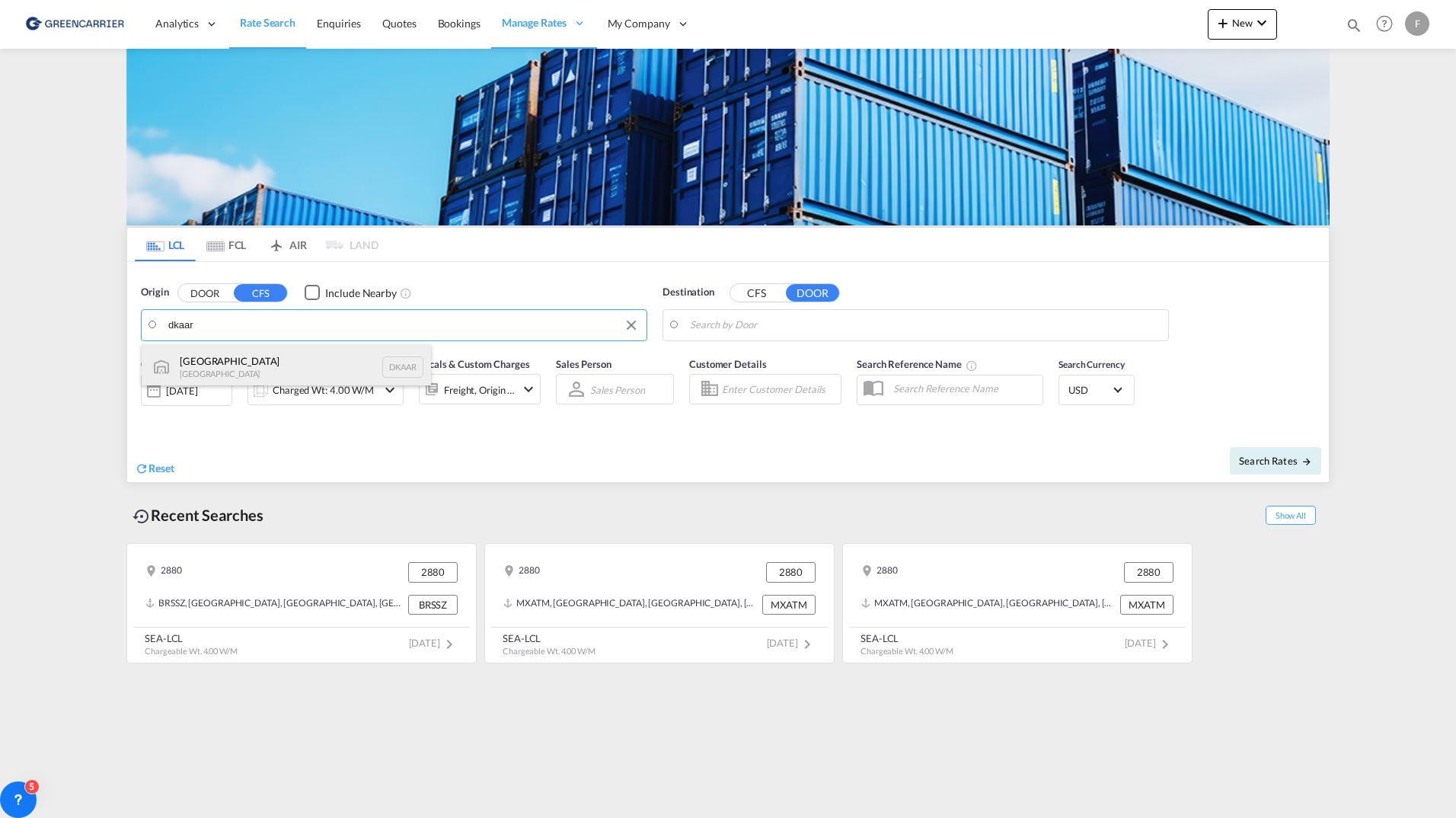
click at [237, 365] on div "Aarhus Denmark DKAAR" at bounding box center [286, 367] width 289 height 46
type input "[GEOGRAPHIC_DATA], [GEOGRAPHIC_DATA]"
click at [793, 323] on input "Search by Door" at bounding box center [925, 325] width 471 height 22
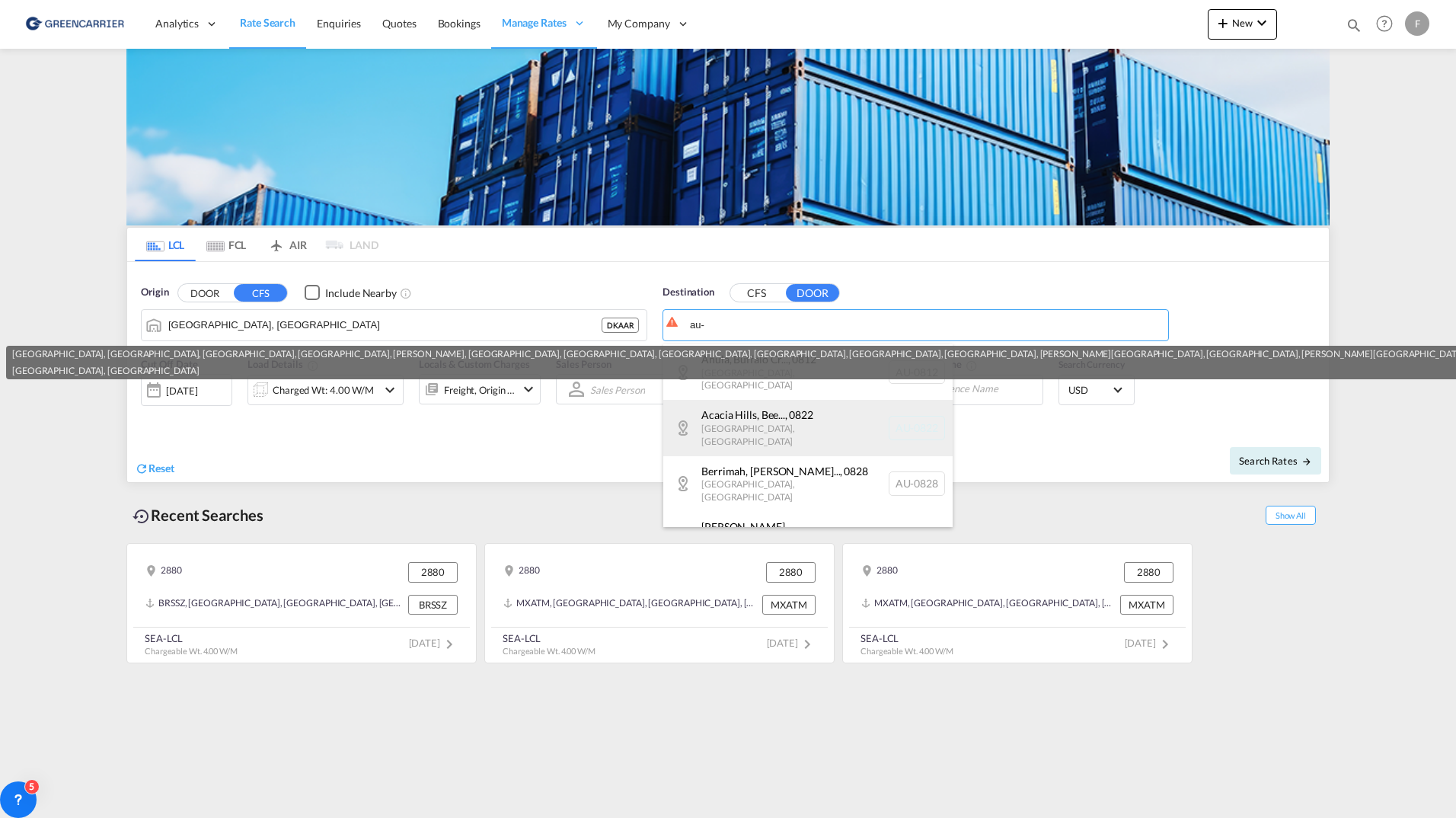
click at [753, 408] on div "Acacia Hills, Bee... , 0822 Northern Territory , Australia AU-0822" at bounding box center [807, 427] width 289 height 56
type input "AU-0822, Acacia Hills, Bees Creek, Belyuen, Black Jungle, Blackmore, Burrundie,…"
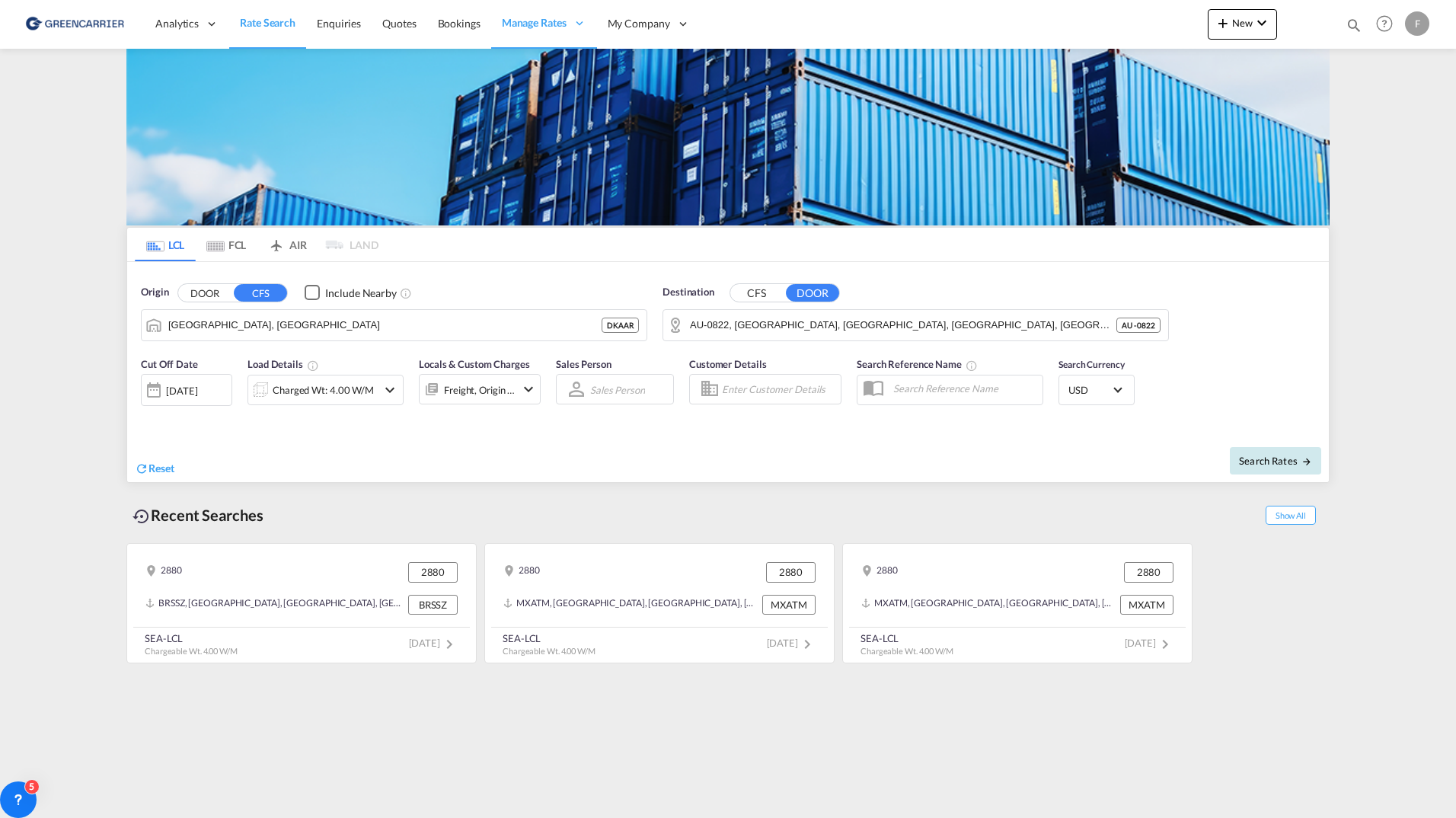
click at [1264, 462] on span "Search Rates" at bounding box center [1275, 461] width 73 height 12
type input "DKAAR to 0822 / 1 Sep 2025"
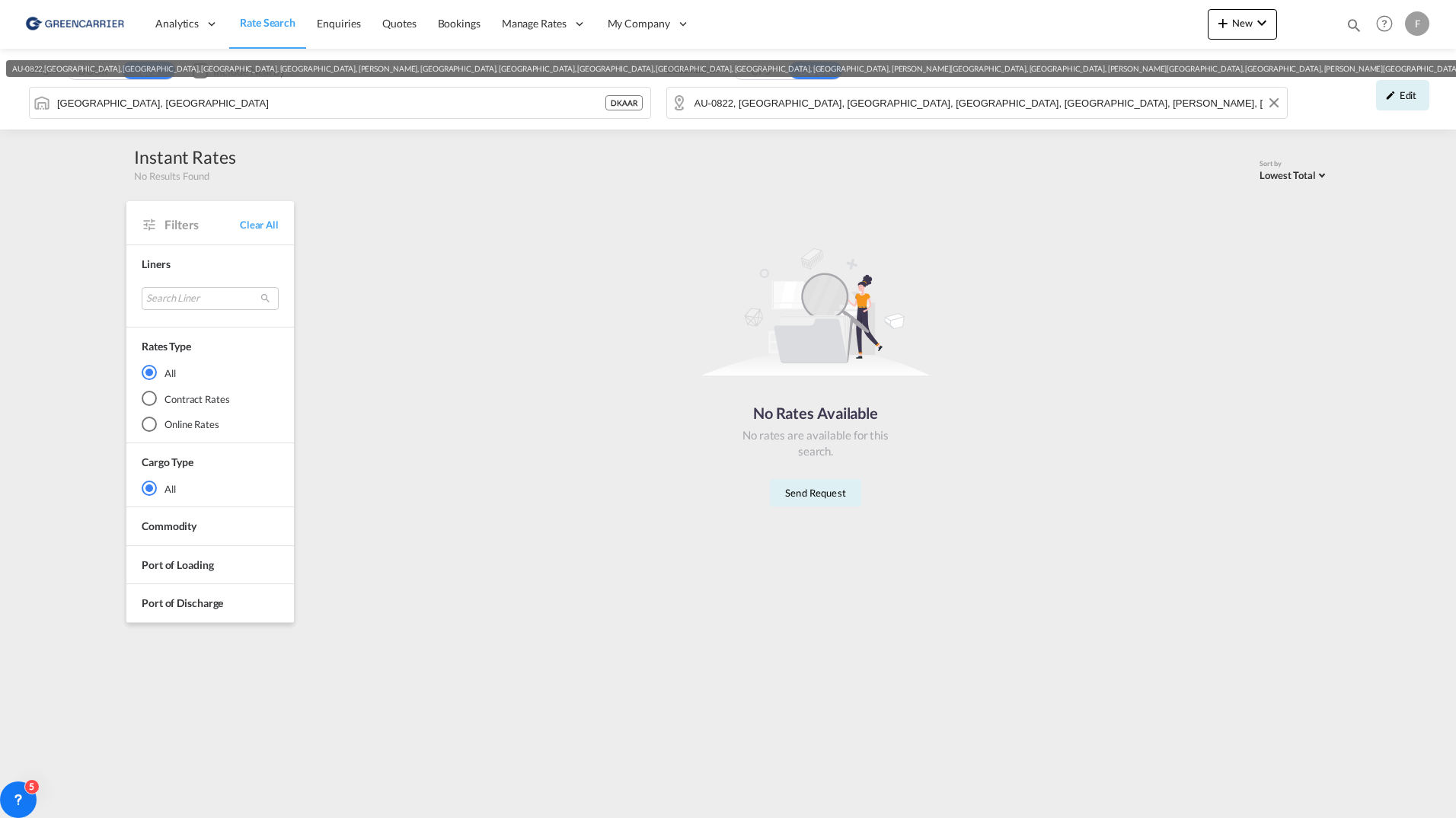
click at [761, 105] on input "AU-0822, Acacia Hills, Bees Creek, Belyuen, Black Jungle, Blackmore, Burrundie,…" at bounding box center [987, 102] width 586 height 22
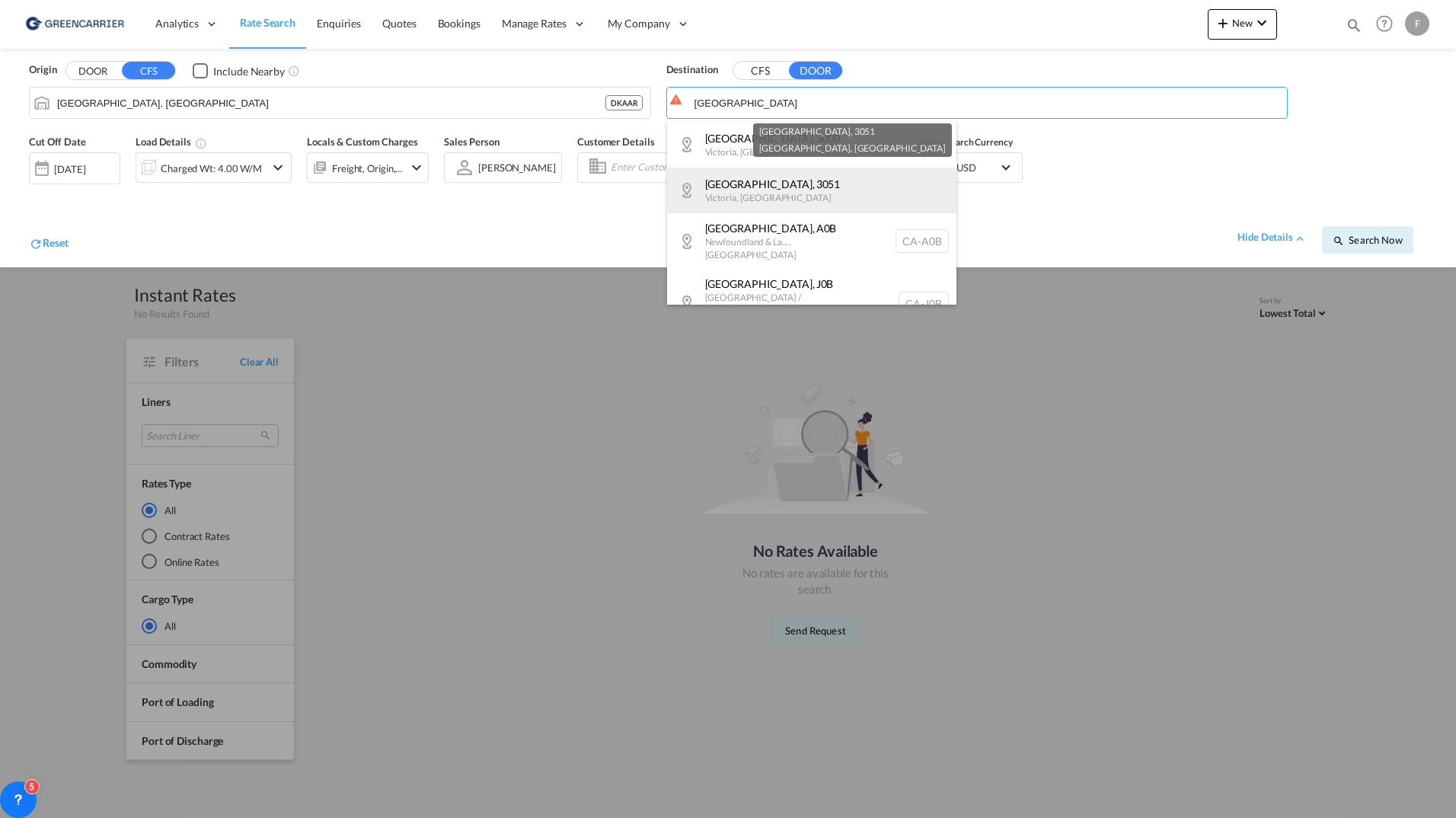
click at [821, 187] on div "North Melbourne , 3051 Victoria , Australia AU-3051" at bounding box center [811, 190] width 289 height 46
type input "AU-3051, North Melbourne, Victoria"
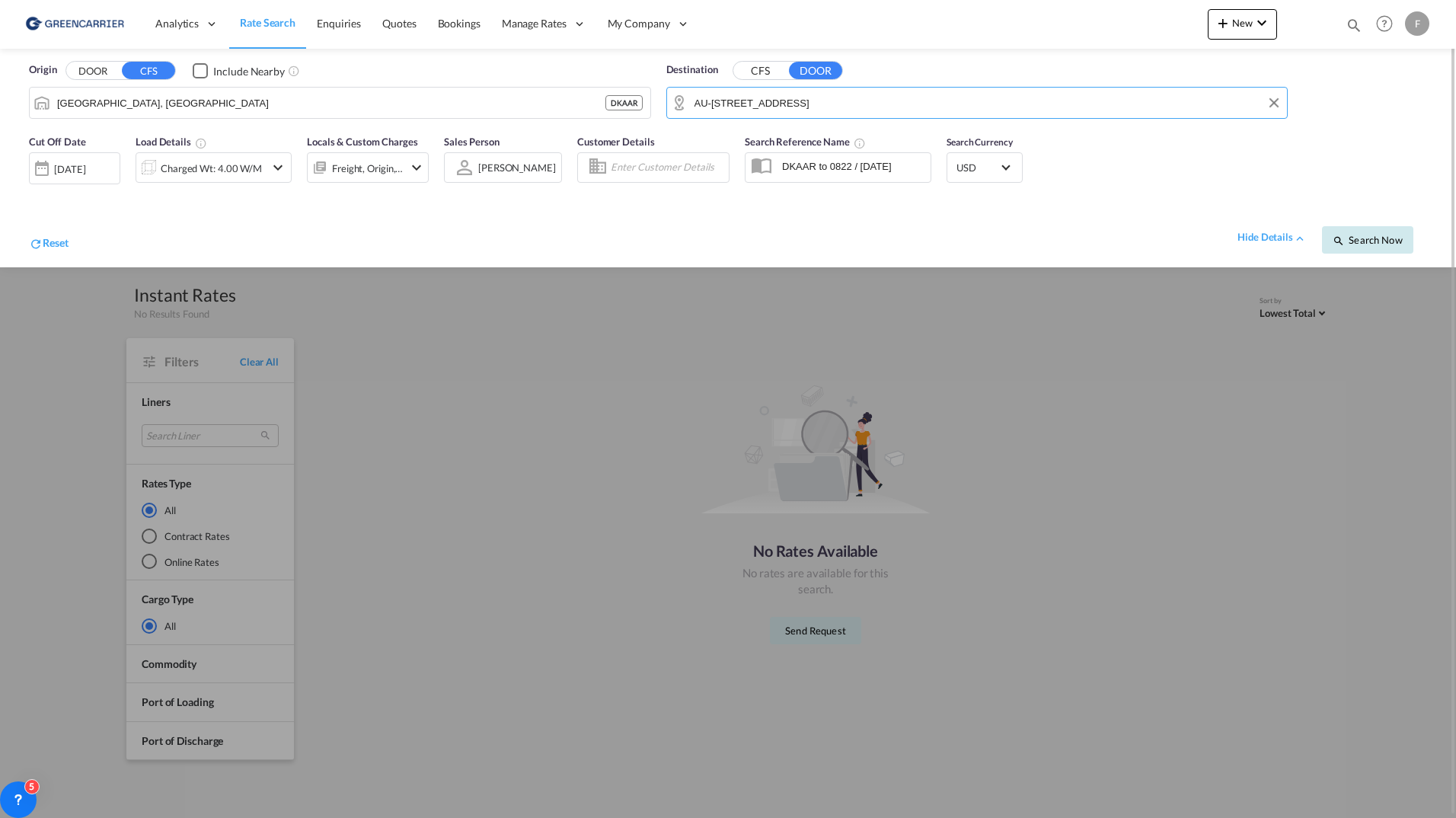
click at [1360, 243] on span "Search Now" at bounding box center [1367, 240] width 69 height 12
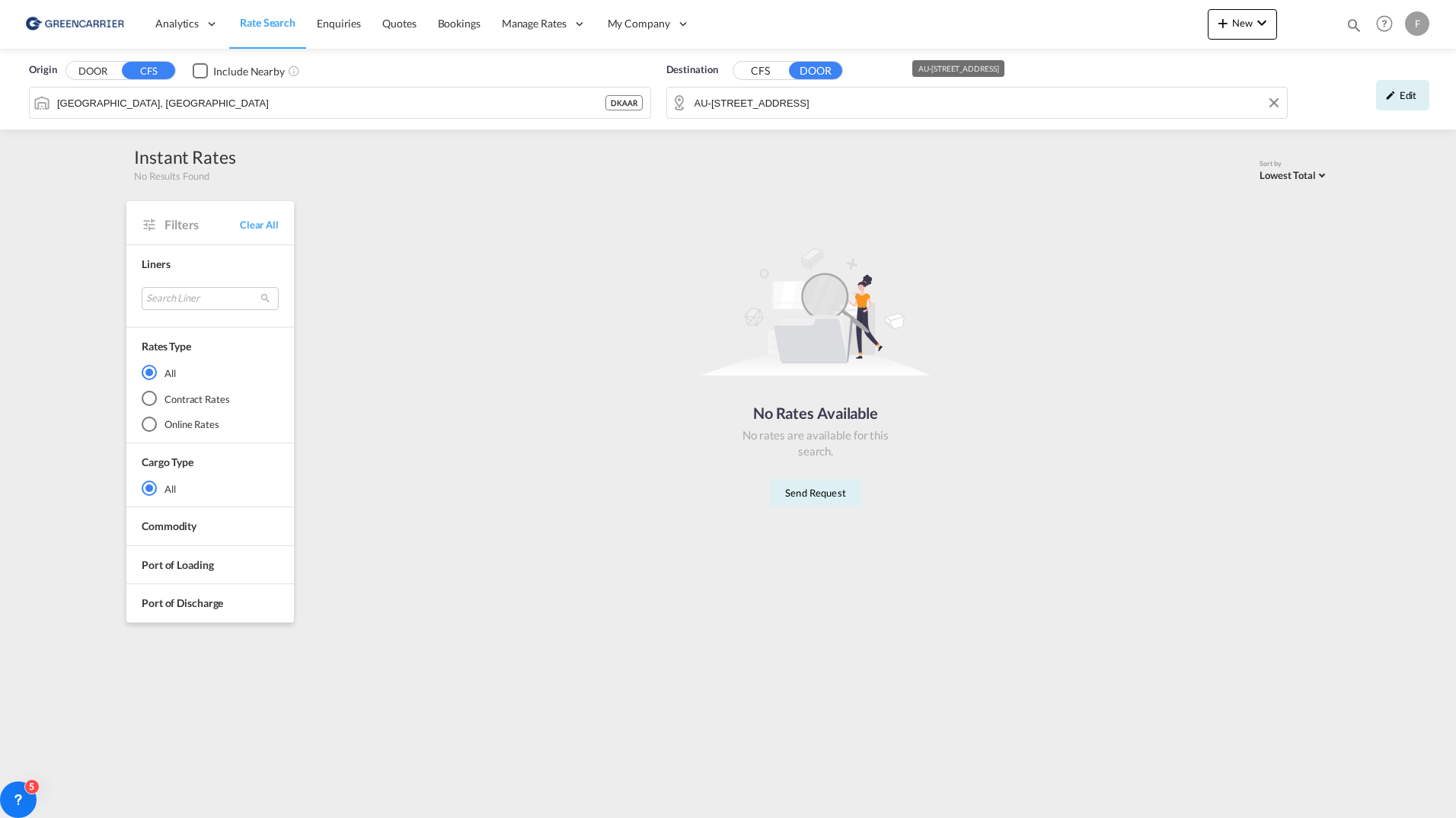
click at [881, 102] on input "AU-3051, North Melbourne, Victoria" at bounding box center [987, 102] width 586 height 22
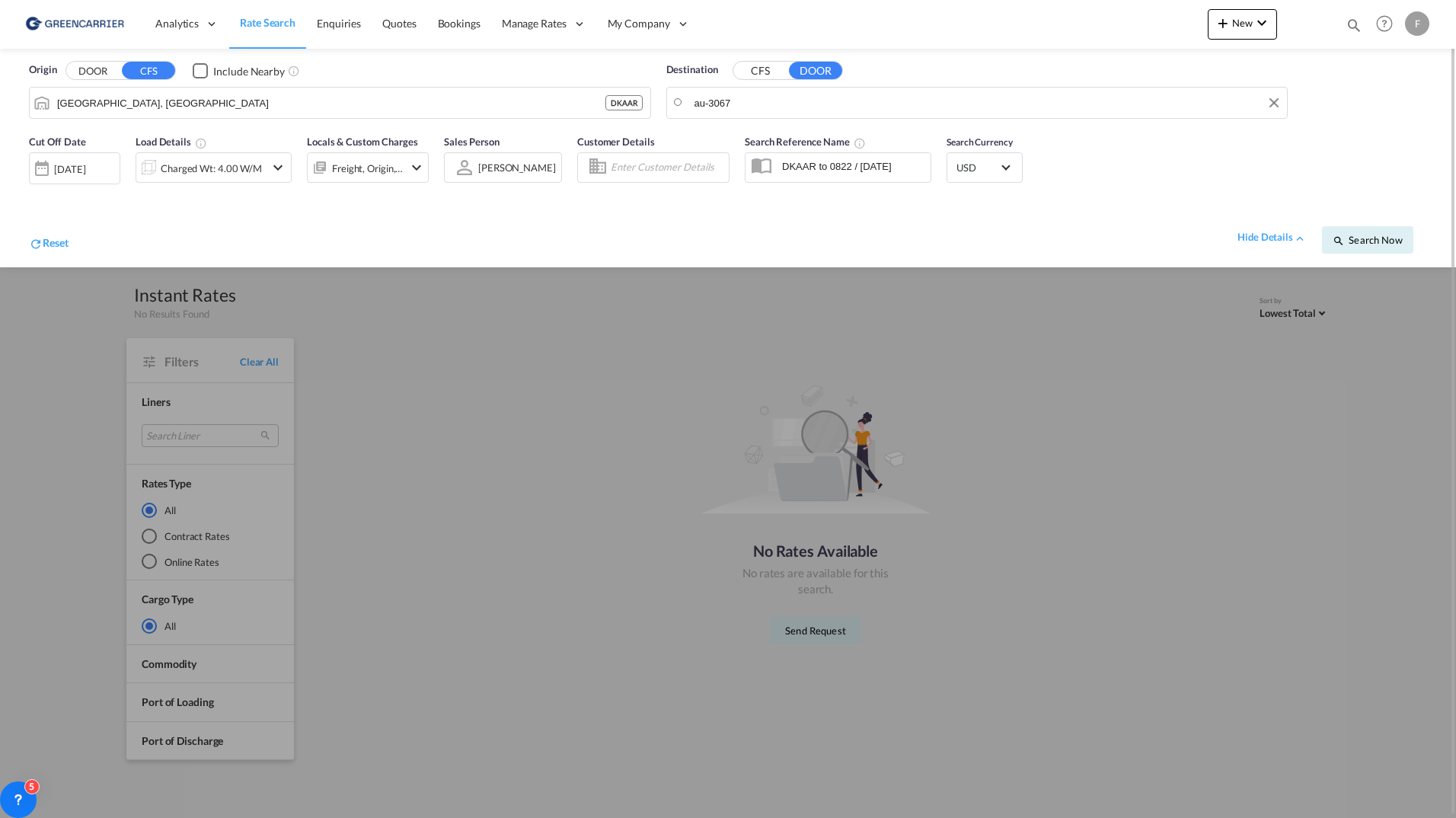
click at [780, 87] on md-input-container "au-3067" at bounding box center [977, 102] width 621 height 31
click at [776, 102] on body "Analytics Reports Dashboard Rate Search Enquiries Quotes Bookings" at bounding box center [728, 409] width 1456 height 818
click at [762, 142] on div "Abbotsford , 3067 Victoria , Australia AU-3067" at bounding box center [811, 144] width 289 height 46
type input "AU-3067, Abbotsford, Victoria"
click at [1383, 248] on button "Search Now" at bounding box center [1368, 239] width 92 height 27
